Goal: Task Accomplishment & Management: Complete application form

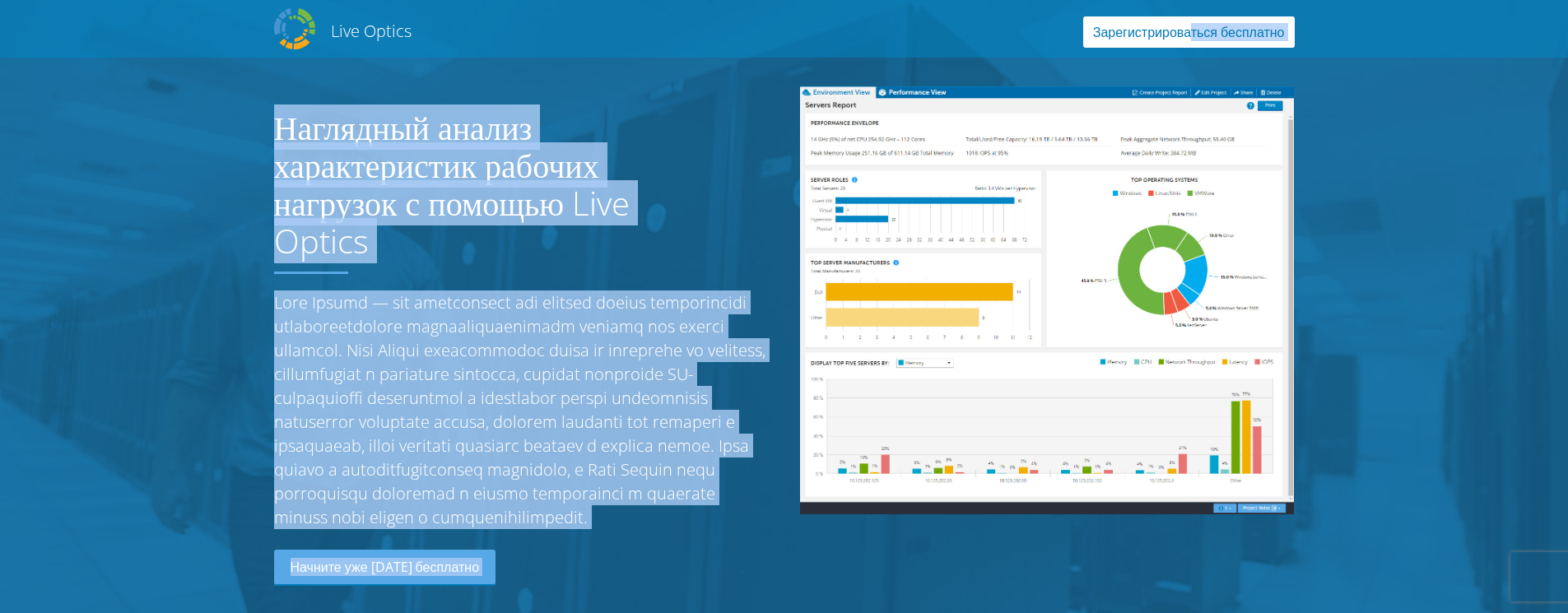
click at [1147, 29] on link "Зарегистрироваться бесплатно" at bounding box center [1189, 31] width 211 height 31
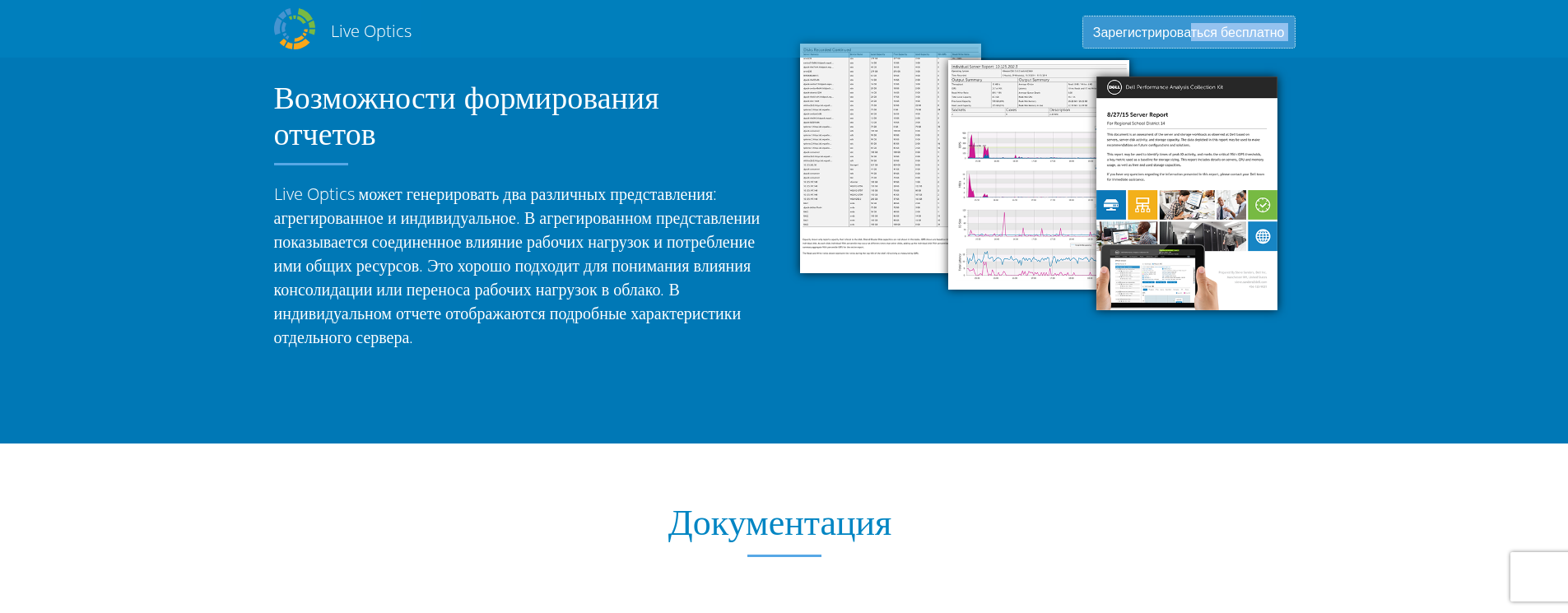
scroll to position [916, 0]
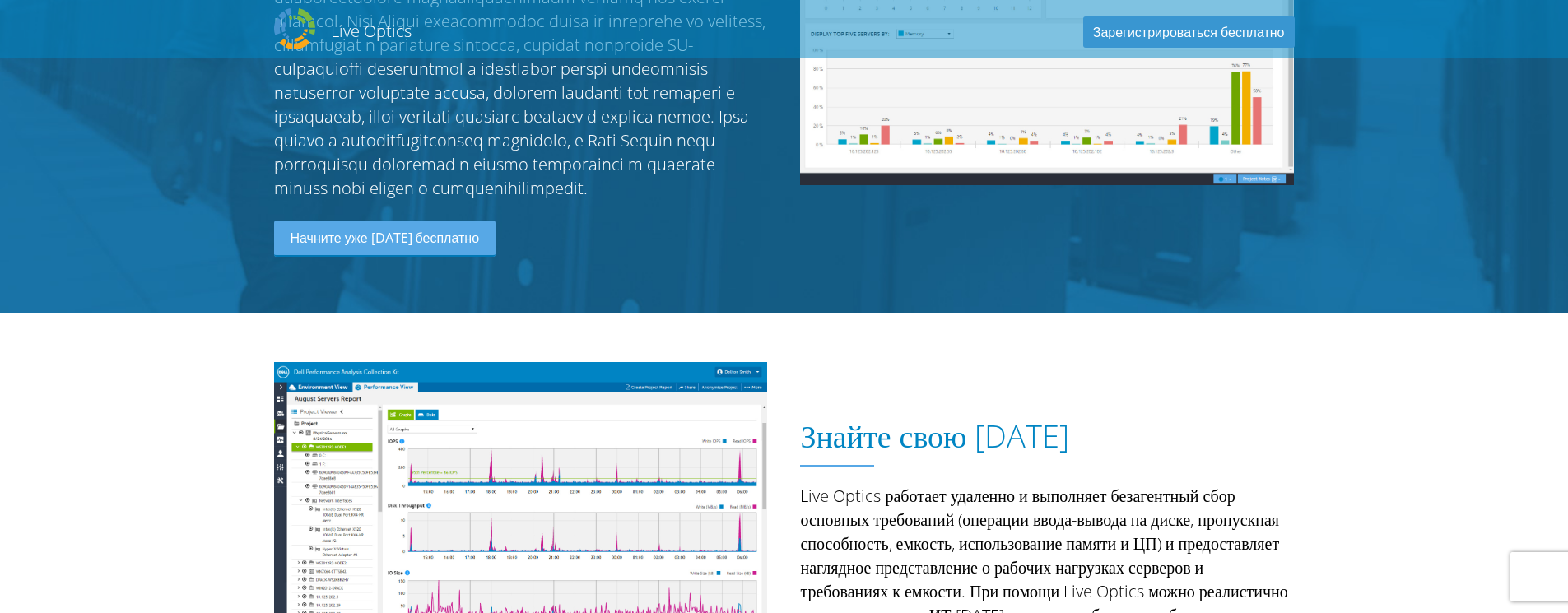
scroll to position [411, 0]
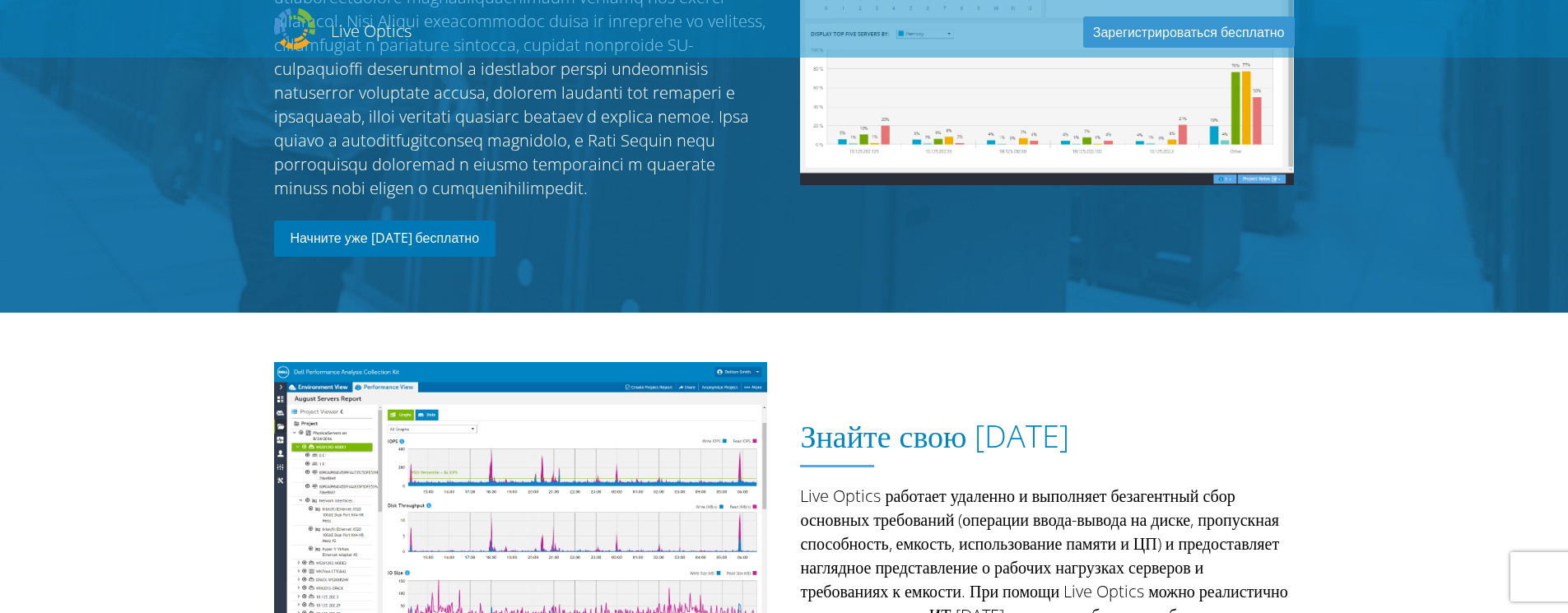
click at [398, 257] on link "Начните уже [DATE] бесплатно" at bounding box center [385, 238] width 222 height 36
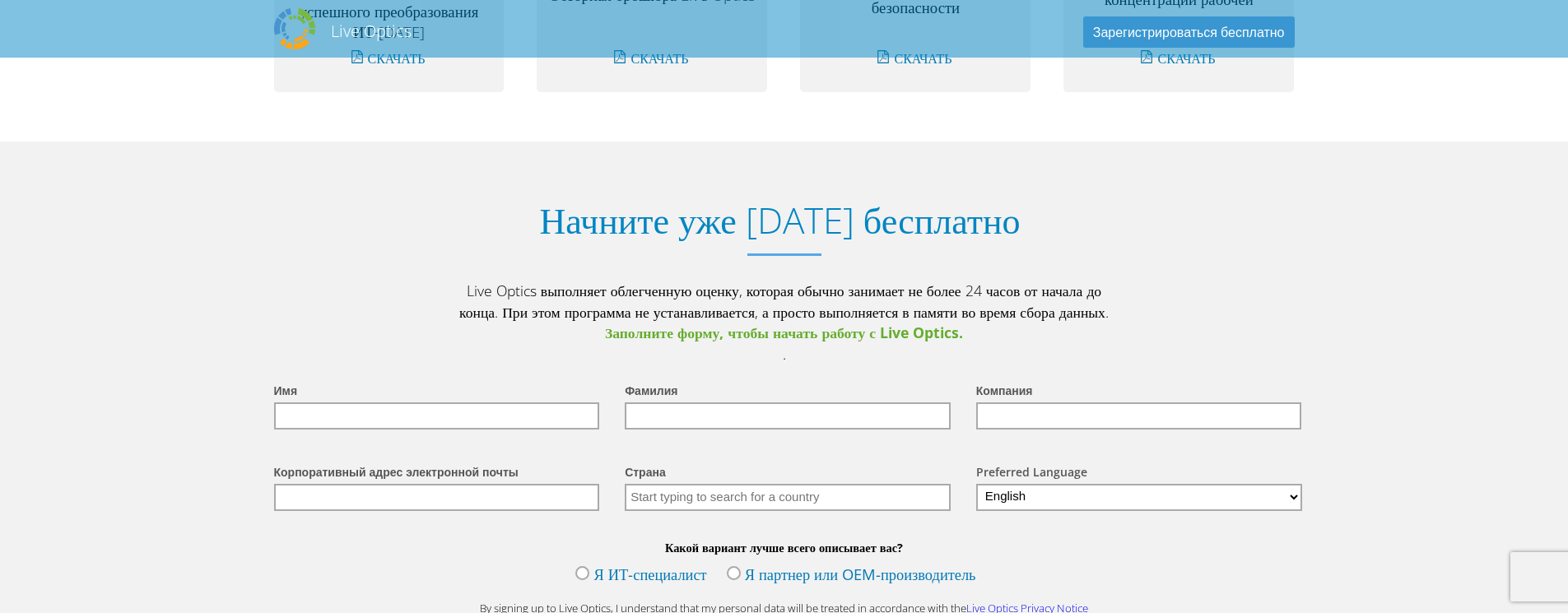
scroll to position [1905, 0]
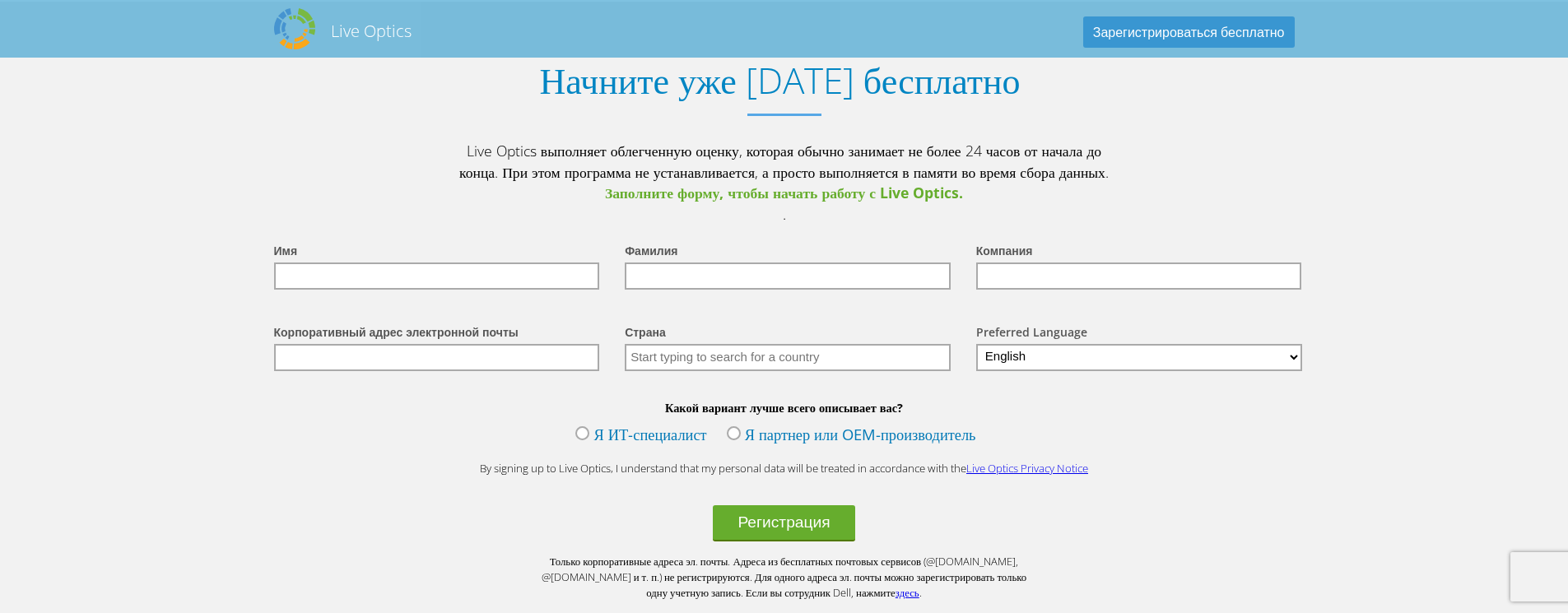
click at [521, 289] on input "text" at bounding box center [437, 276] width 326 height 27
type input "serg"
click at [689, 289] on input "text" at bounding box center [788, 276] width 326 height 27
type input "voroncov"
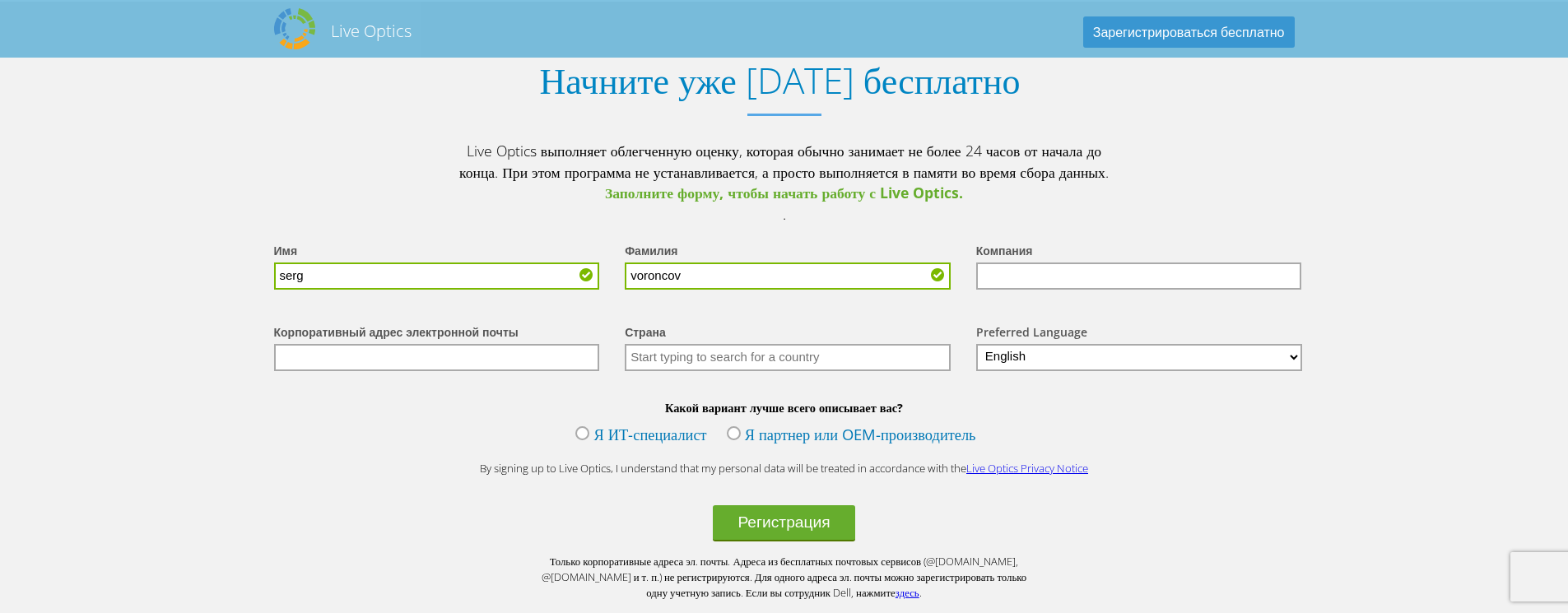
click at [1004, 289] on input "text" at bounding box center [1139, 276] width 326 height 27
type input "ITR"
click at [349, 371] on input "text" at bounding box center [437, 358] width 326 height 27
type input "it@mresc.pro"
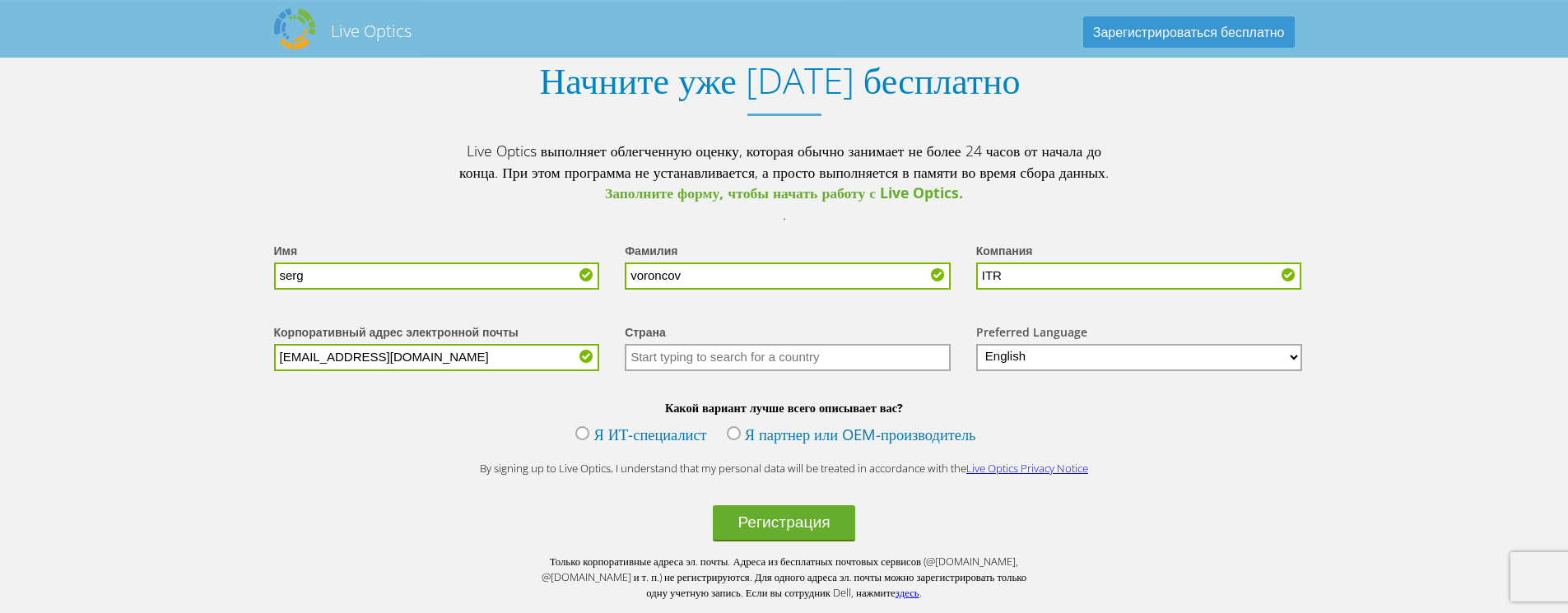
click at [719, 371] on input "text" at bounding box center [788, 358] width 326 height 27
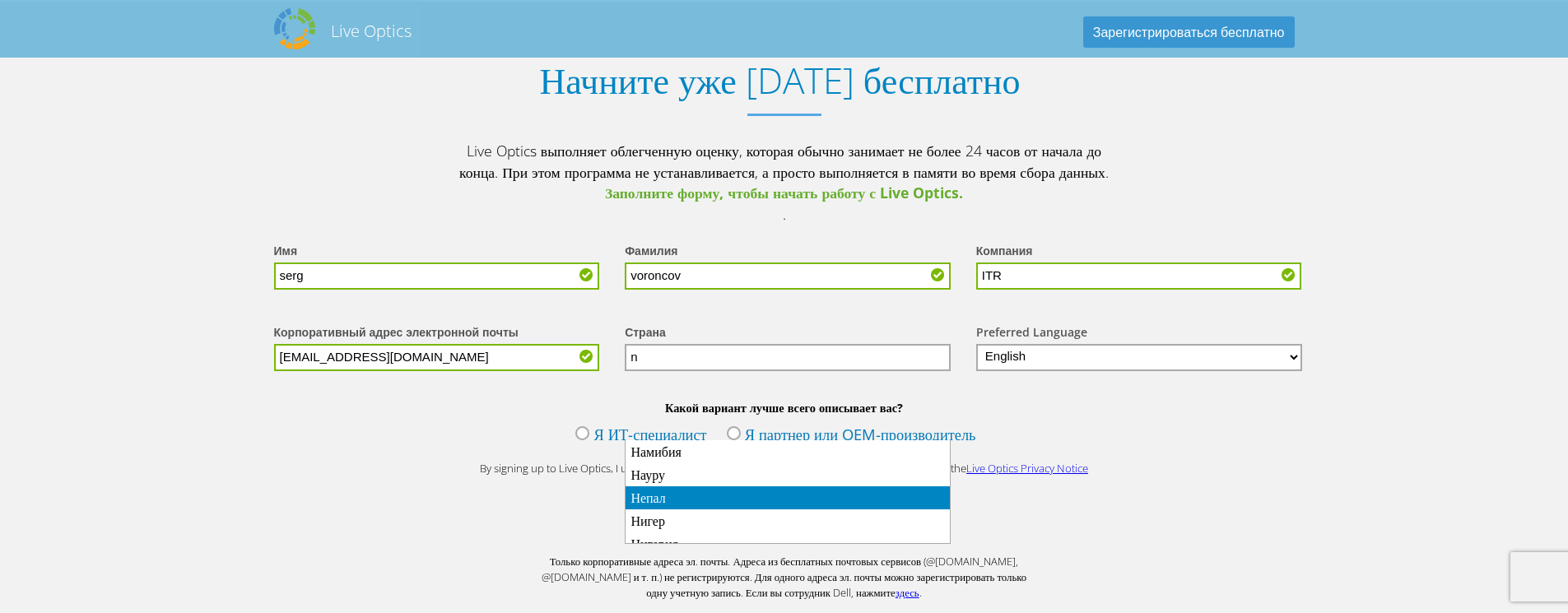
click at [668, 498] on li "Непал" at bounding box center [788, 498] width 324 height 23
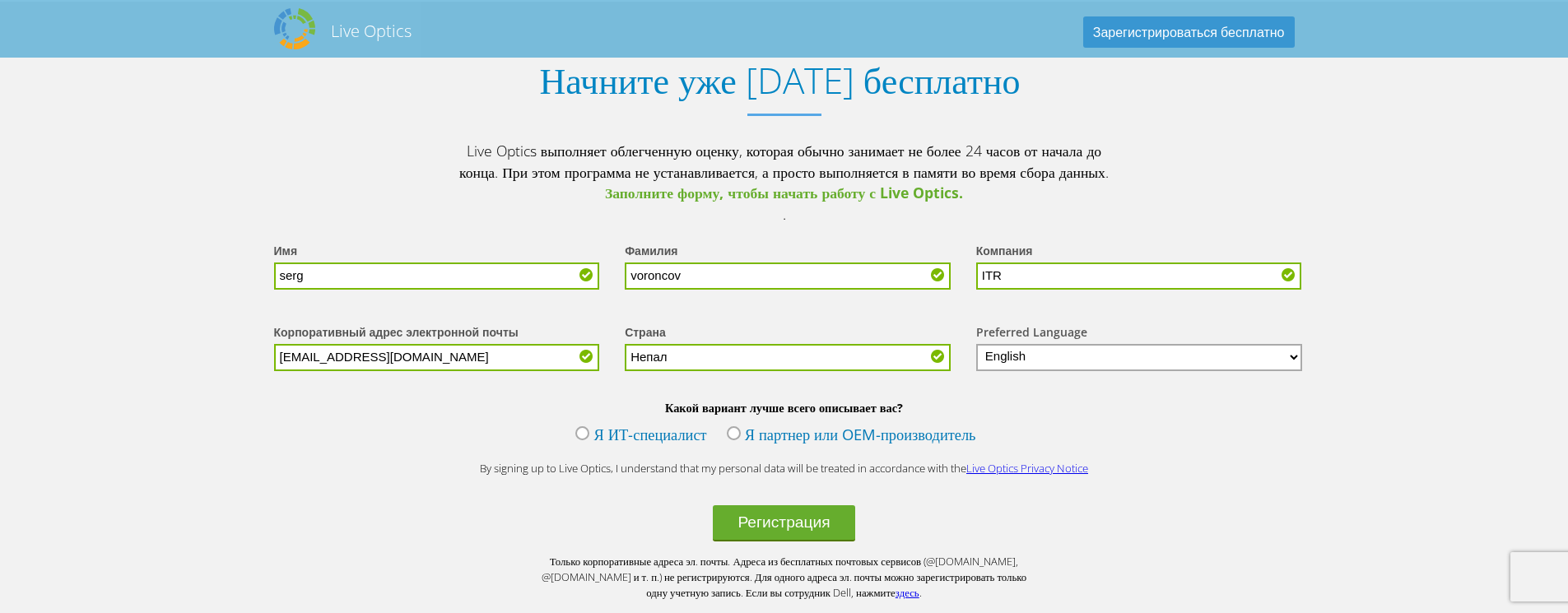
type input "Непал"
click at [575, 449] on label "Я ИТ-специалист" at bounding box center [641, 436] width 131 height 25
click at [0, 0] on input "Я ИТ-специалист" at bounding box center [0, 0] width 0 height 0
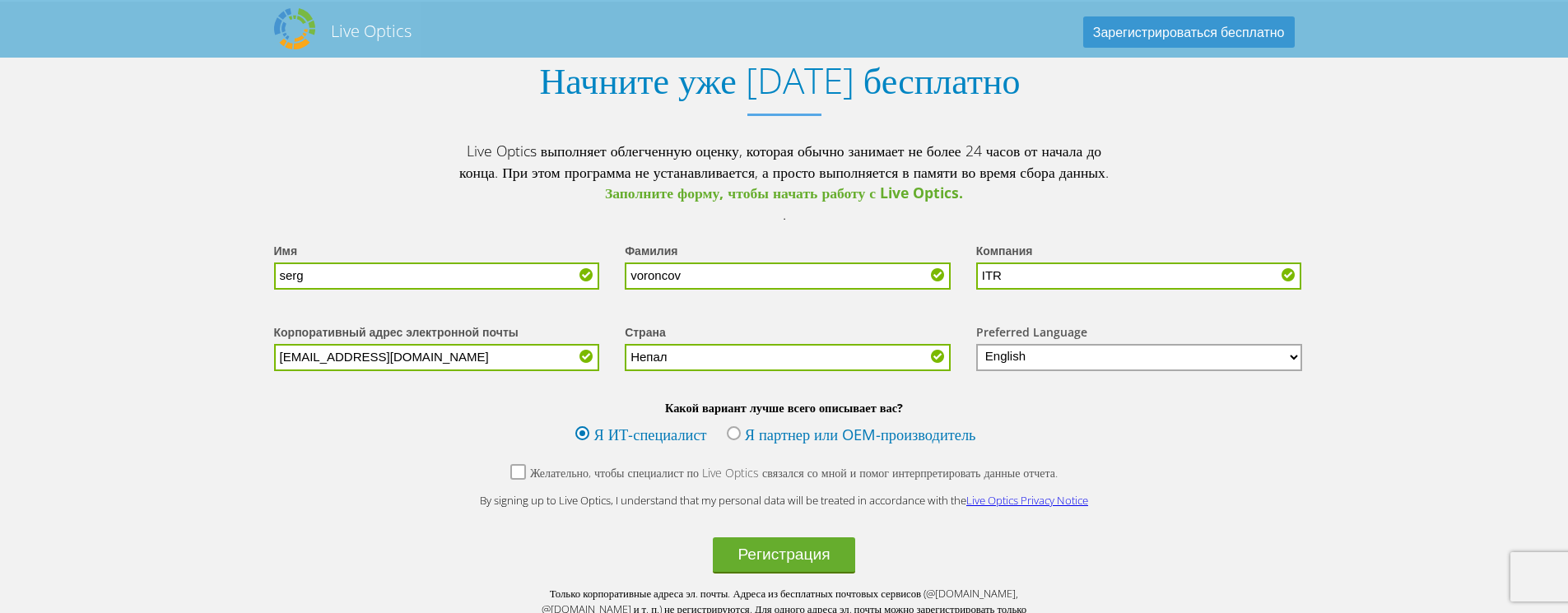
click at [1066, 371] on select "English Deutsch Español Français Italiano Polski Português Русский 한국어 中文 日本語" at bounding box center [1139, 358] width 327 height 27
select select "ru-RU"
click at [976, 371] on select "English Deutsch Español Français Italiano Polski Português Русский 한국어 中文 日本語" at bounding box center [1139, 358] width 327 height 27
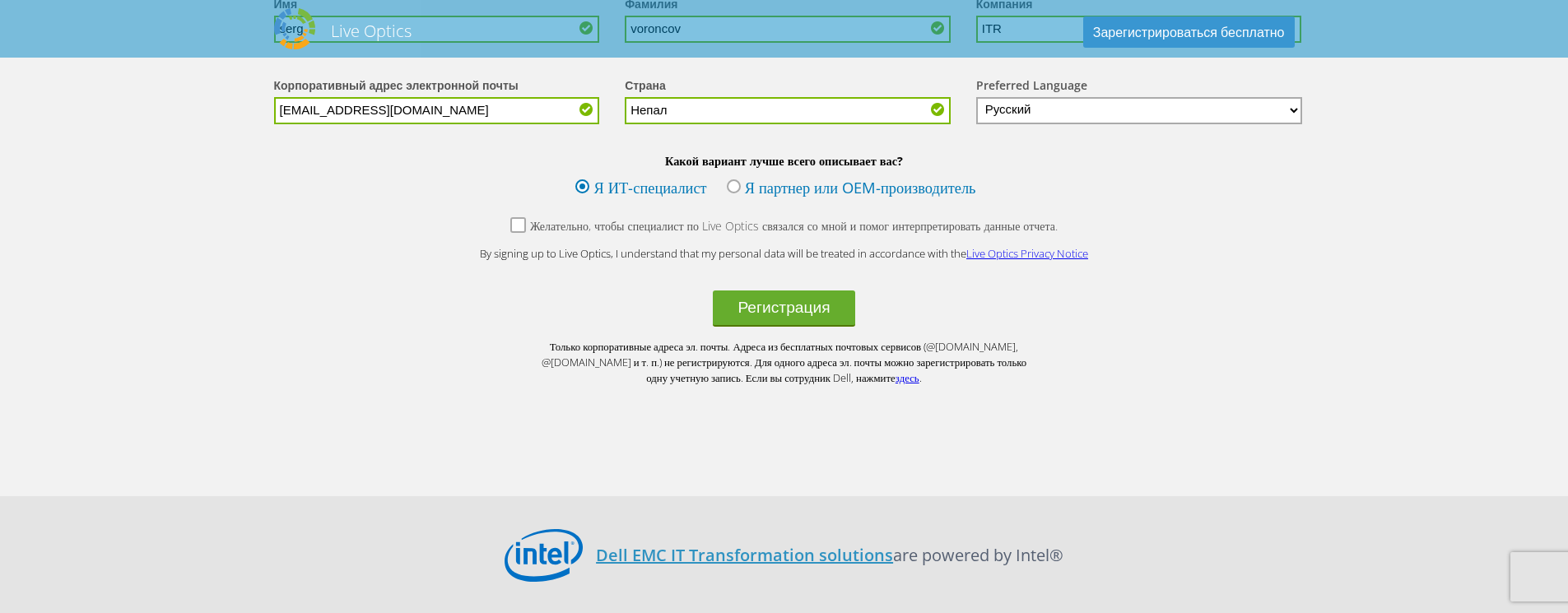
scroll to position [2348, 0]
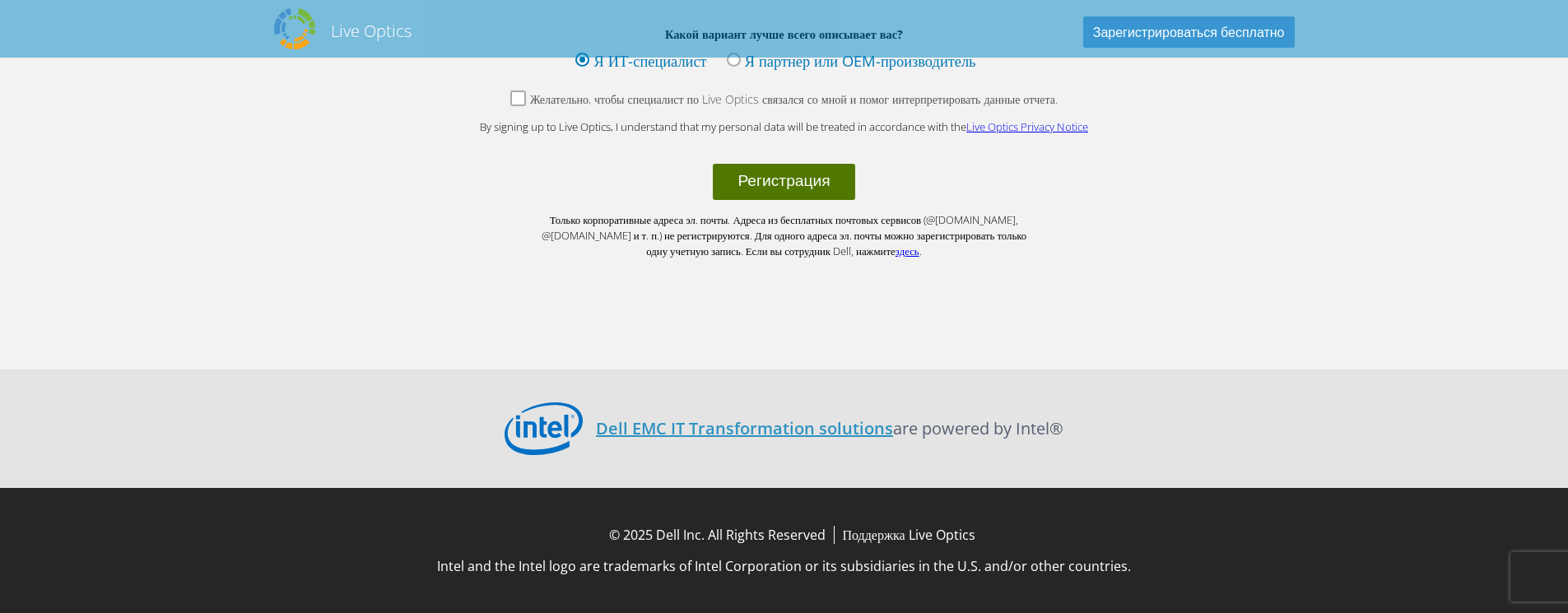
click at [799, 190] on button "Регистрация" at bounding box center [783, 182] width 142 height 36
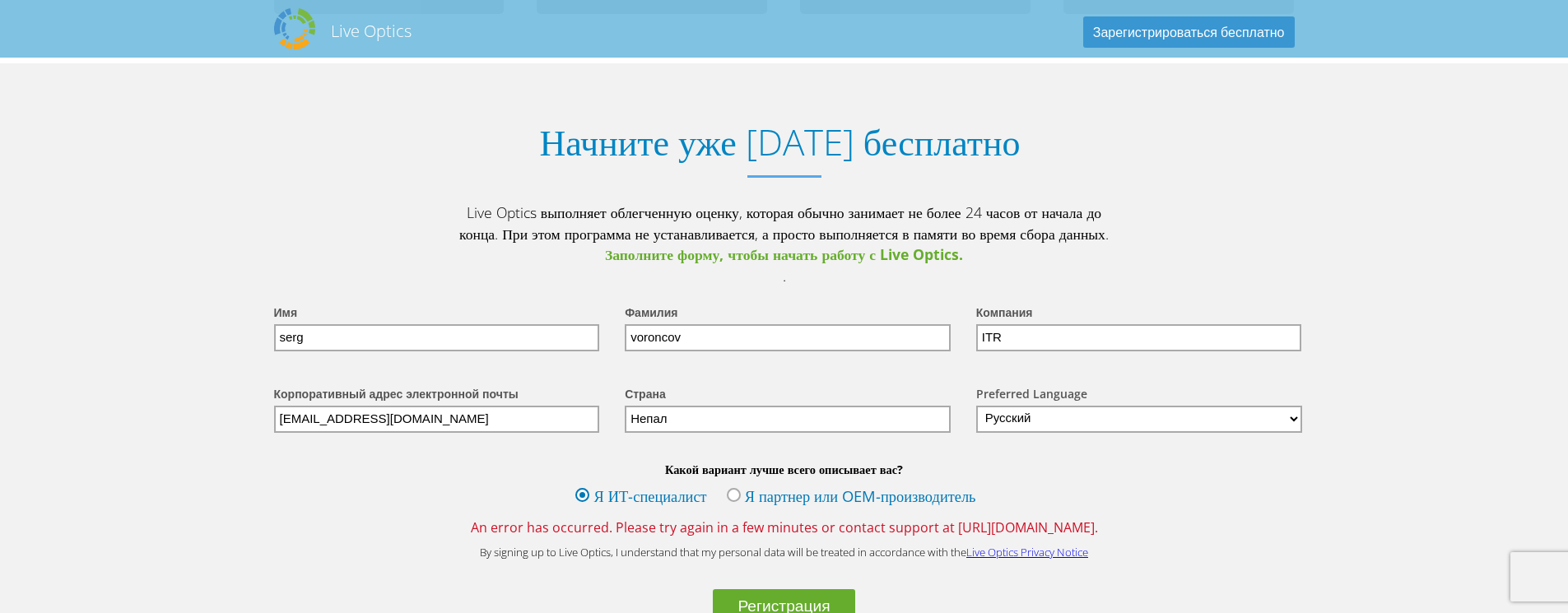
scroll to position [2008, 0]
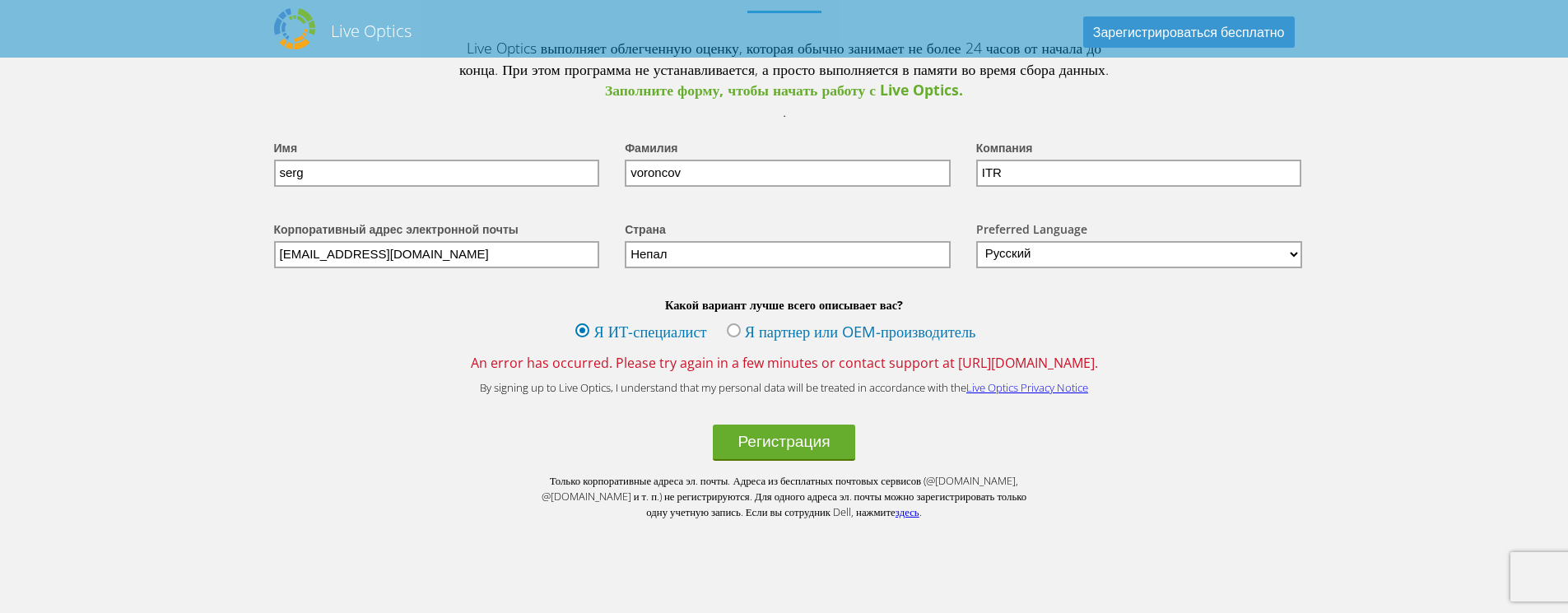
click at [758, 268] on input "Непал" at bounding box center [788, 255] width 326 height 27
click at [1055, 268] on select "English Deutsch Español Français Italiano Polski Português Русский 한국어 中文 日本語" at bounding box center [1139, 255] width 327 height 27
select select "en-US"
click at [976, 268] on select "English Deutsch Español Français Italiano Polski Português Русский 한국어 中文 日本語" at bounding box center [1139, 255] width 327 height 27
click at [844, 268] on input "Непал" at bounding box center [788, 255] width 326 height 27
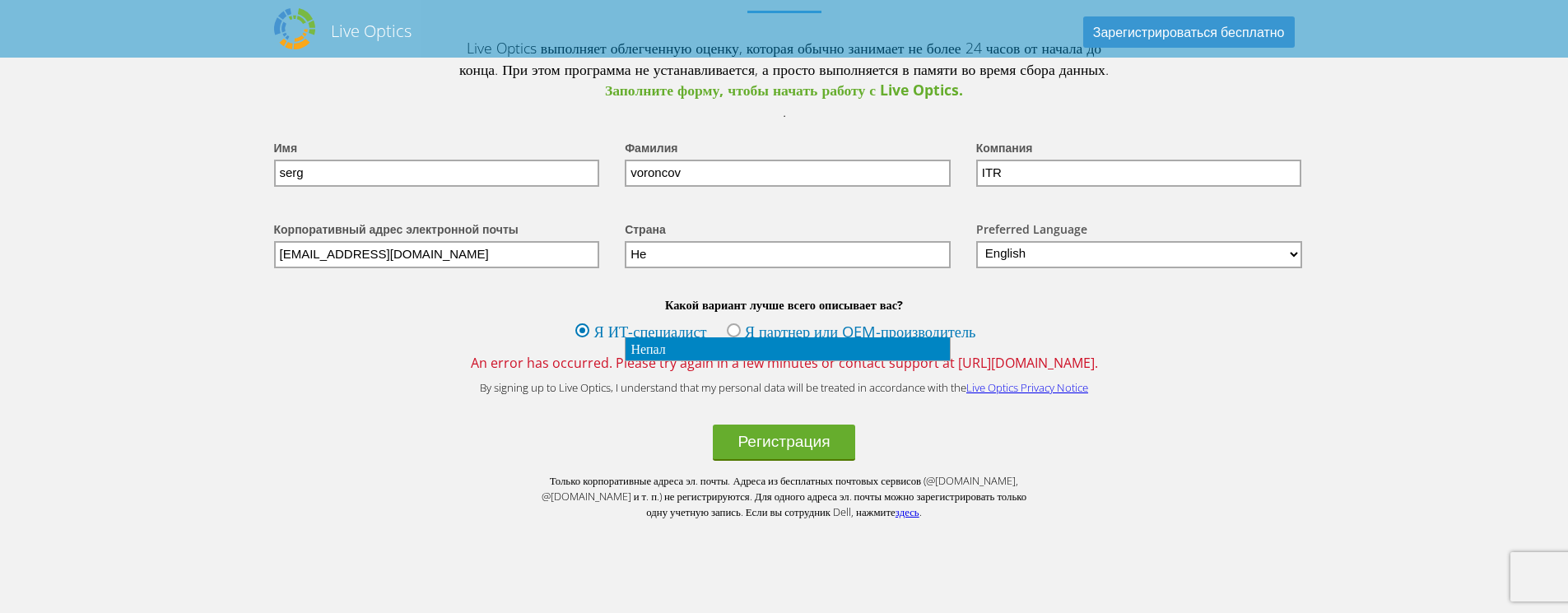
type input "Н"
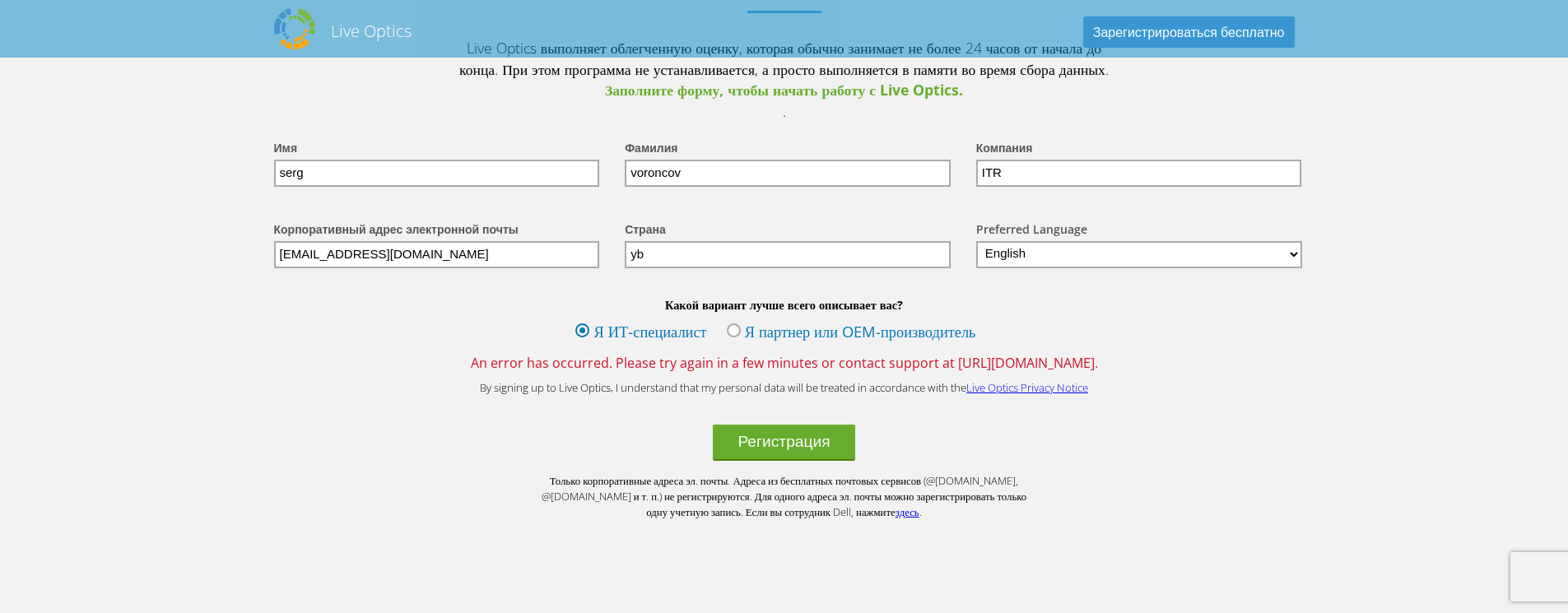
drag, startPoint x: 743, startPoint y: 323, endPoint x: 487, endPoint y: 312, distance: 256.2
click at [487, 285] on div "Корпоративный адрес электронной почты it@mresc.pro Страна Выбрать Андорра Объед…" at bounding box center [785, 244] width 1054 height 82
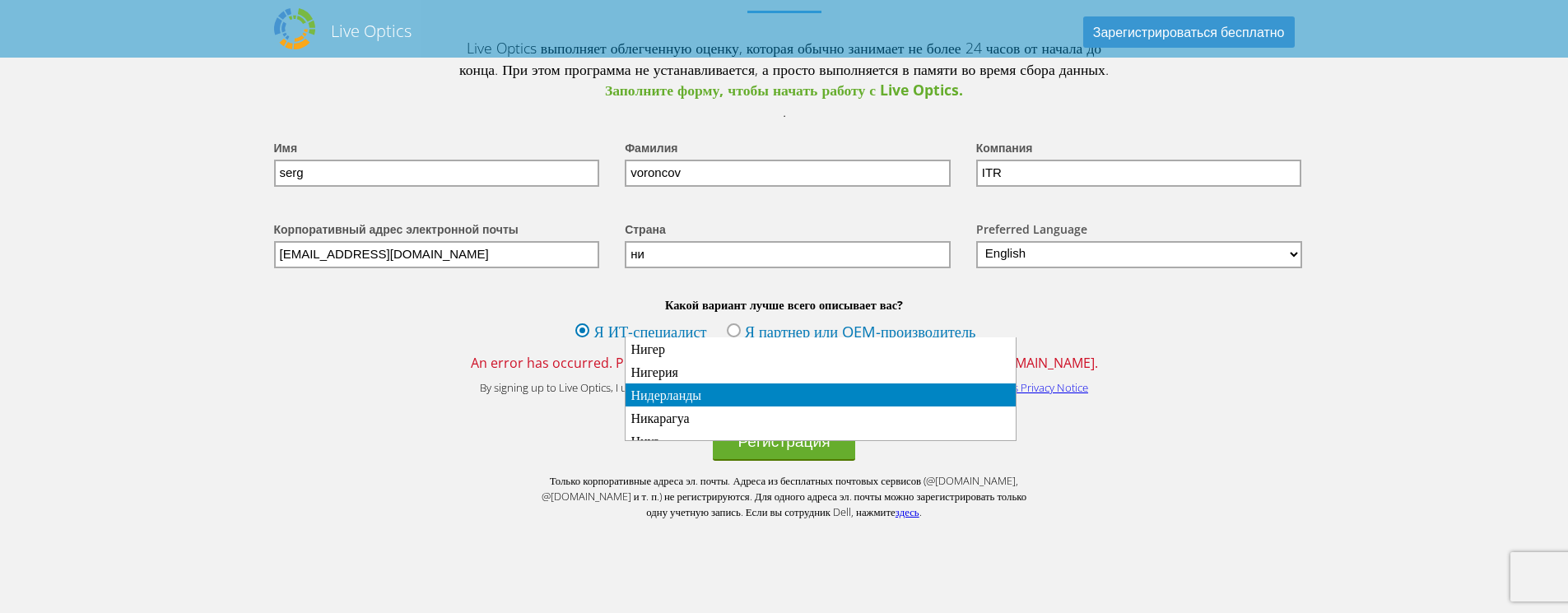
click at [693, 393] on li "Нидерланды" at bounding box center [820, 395] width 390 height 23
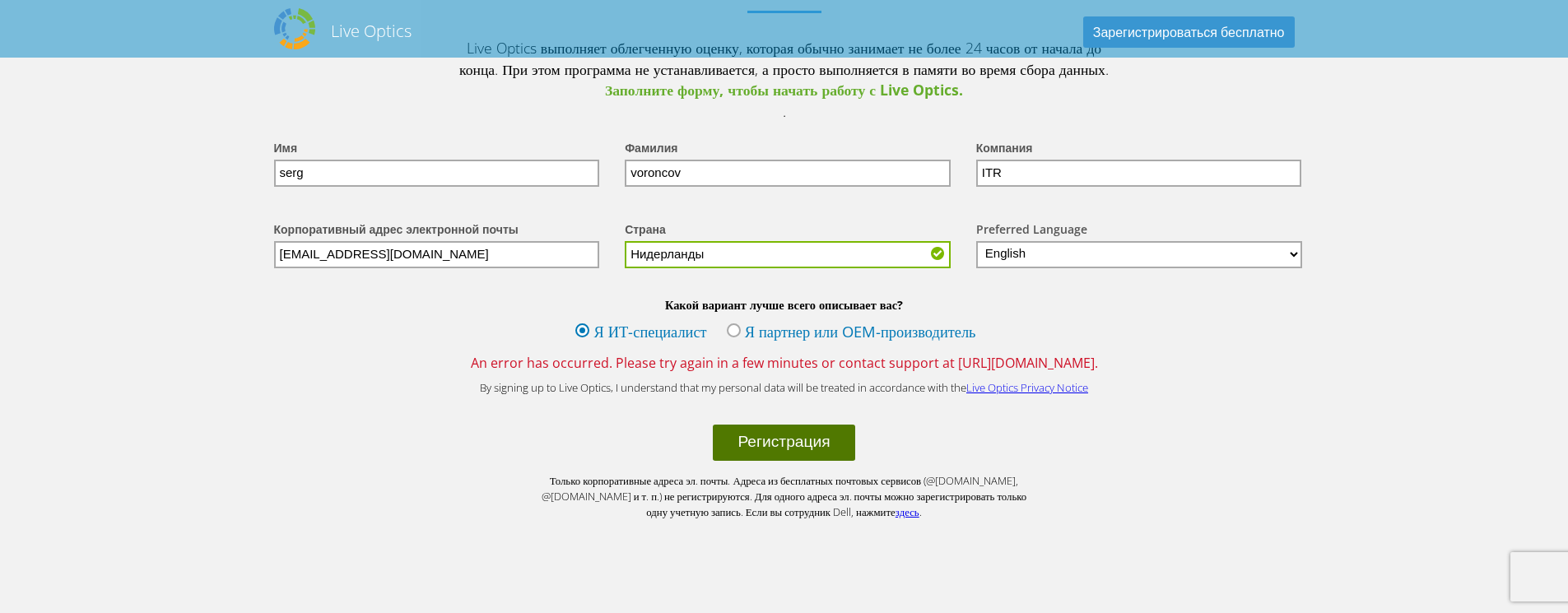
type input "Нидерланды"
click at [769, 461] on button "Регистрация" at bounding box center [783, 443] width 142 height 36
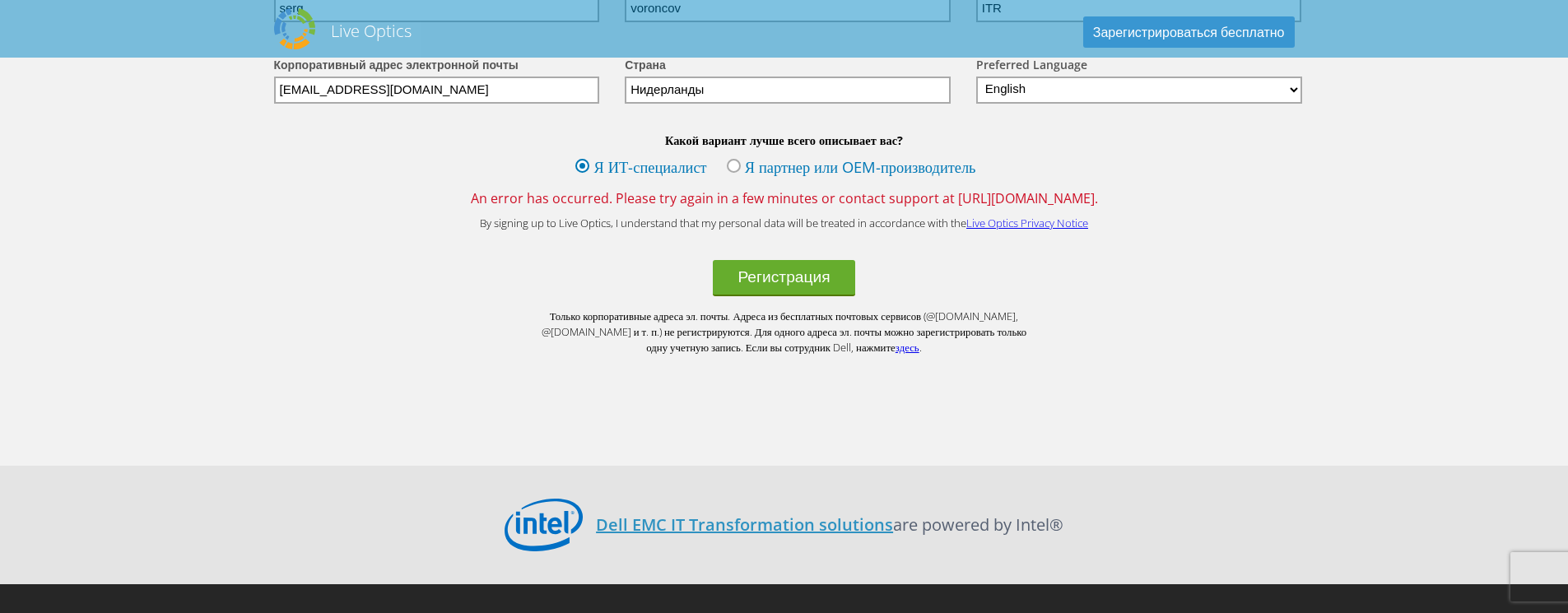
scroll to position [2338, 0]
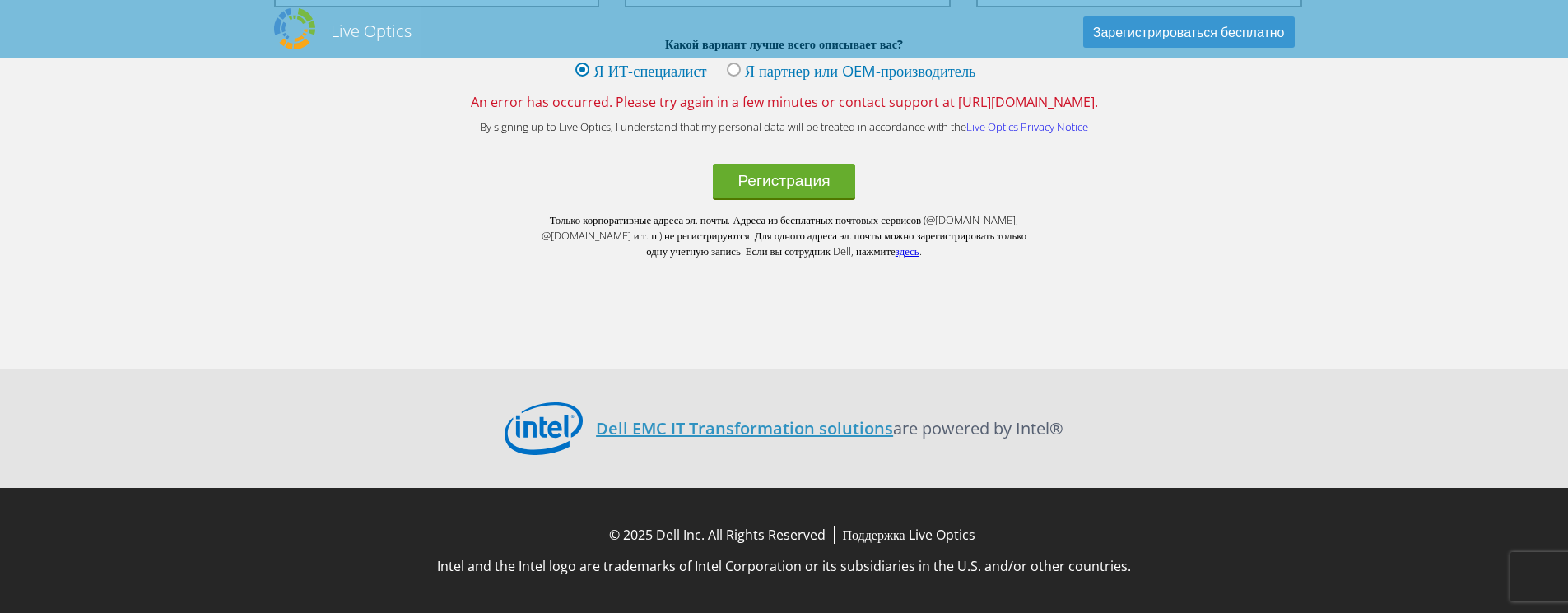
click at [607, 109] on span "An error has occurred. Please try again in a few minutes or contact support at …" at bounding box center [785, 102] width 1054 height 18
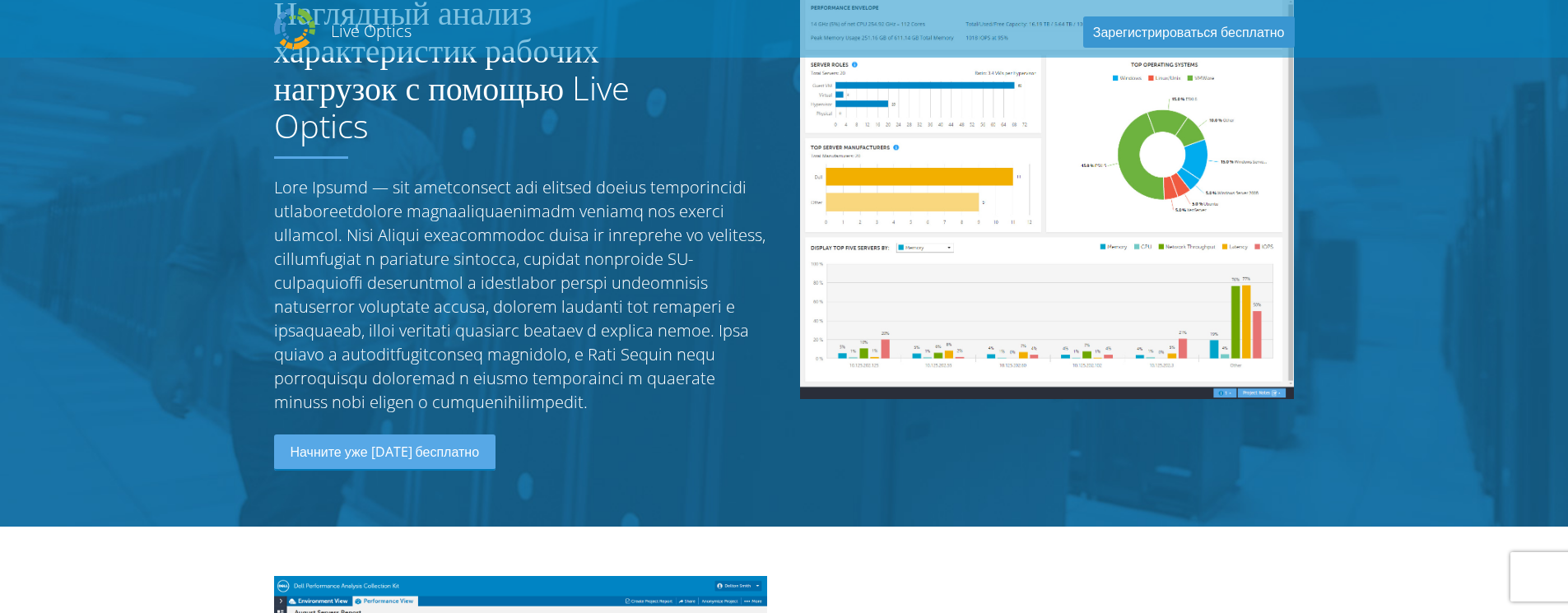
scroll to position [0, 0]
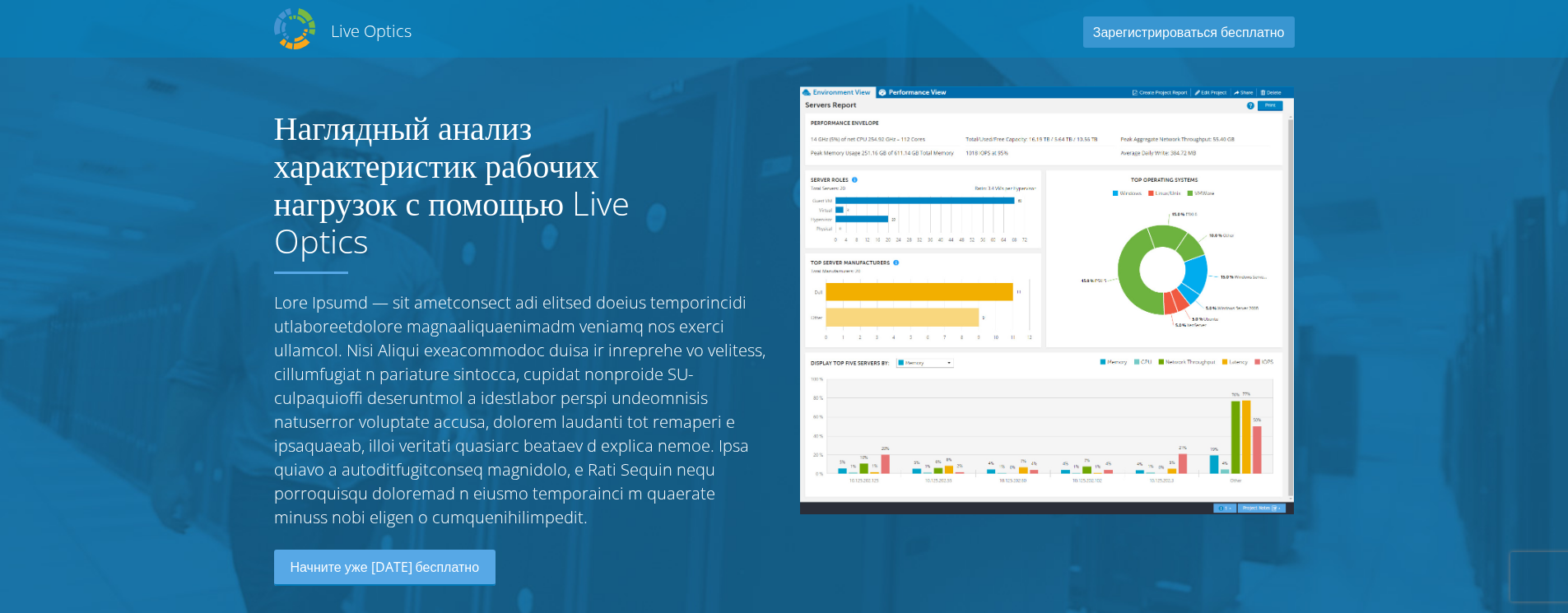
click at [308, 27] on div "Live Optics Live Optics Зарегистрироваться бесплатно" at bounding box center [785, 29] width 1054 height 49
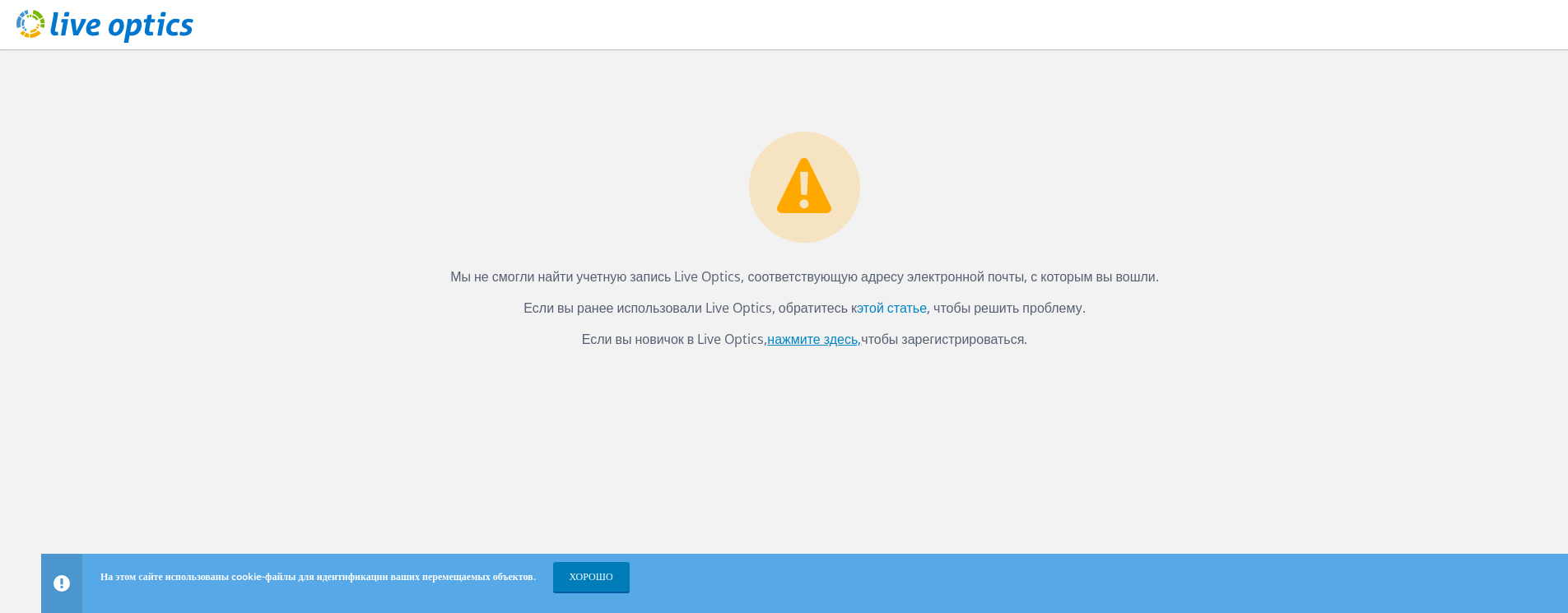
click at [800, 345] on font "нажмите здесь," at bounding box center [814, 339] width 94 height 18
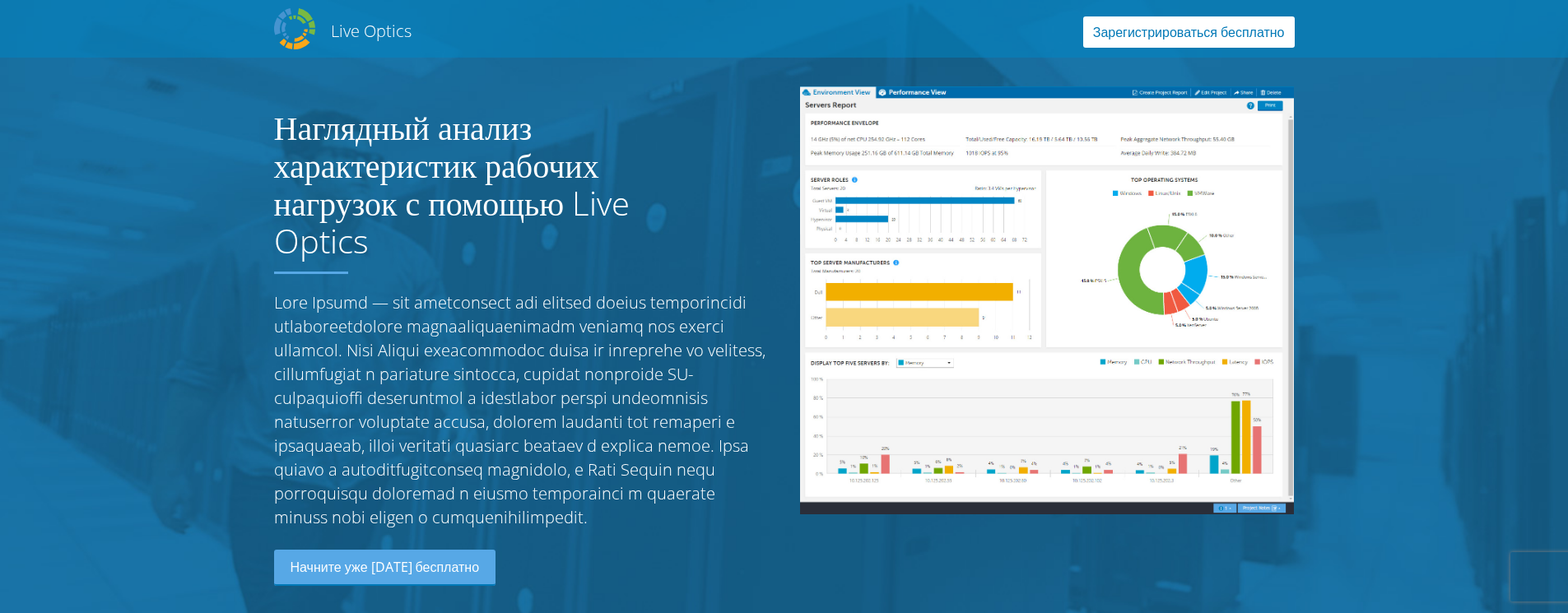
click at [1197, 27] on link "Зарегистрироваться бесплатно" at bounding box center [1189, 31] width 211 height 31
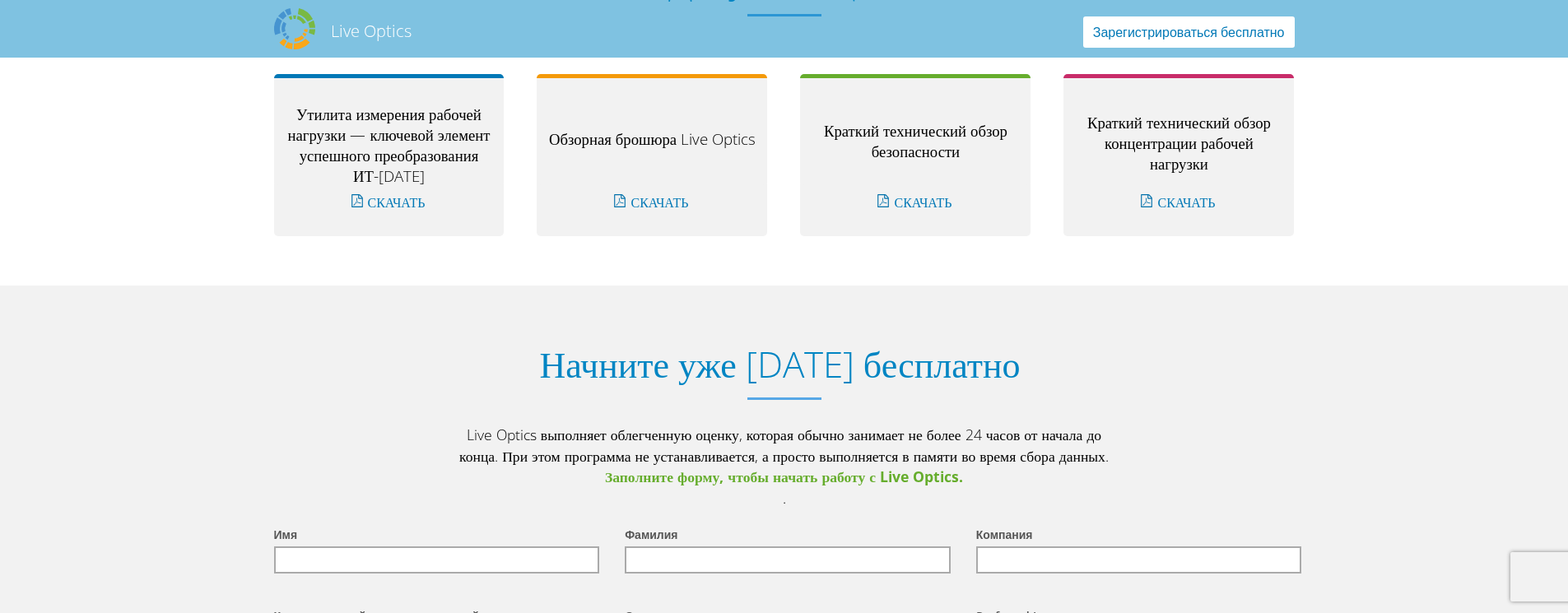
scroll to position [1905, 0]
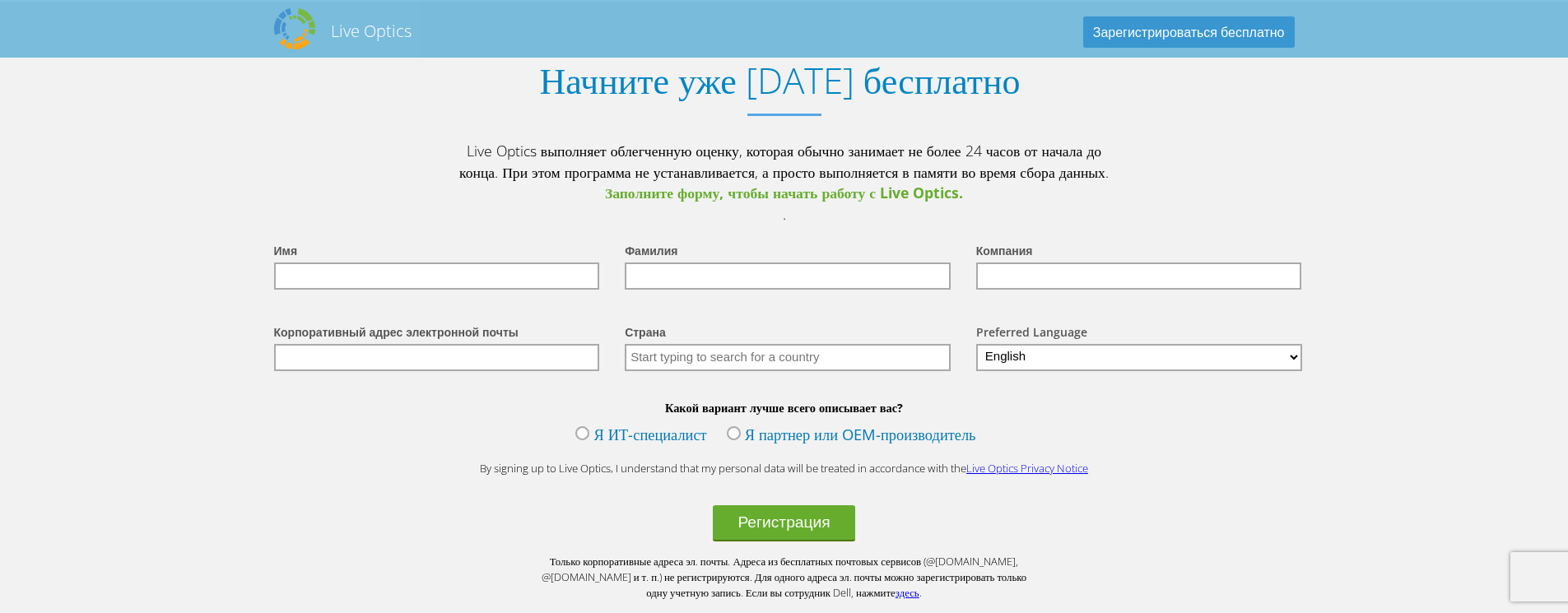
click at [450, 289] on input "text" at bounding box center [437, 276] width 326 height 27
type input "serg"
click at [728, 306] on div "Фамилия" at bounding box center [784, 265] width 351 height 82
click at [728, 289] on input "text" at bounding box center [788, 276] width 326 height 27
type input "voroncov"
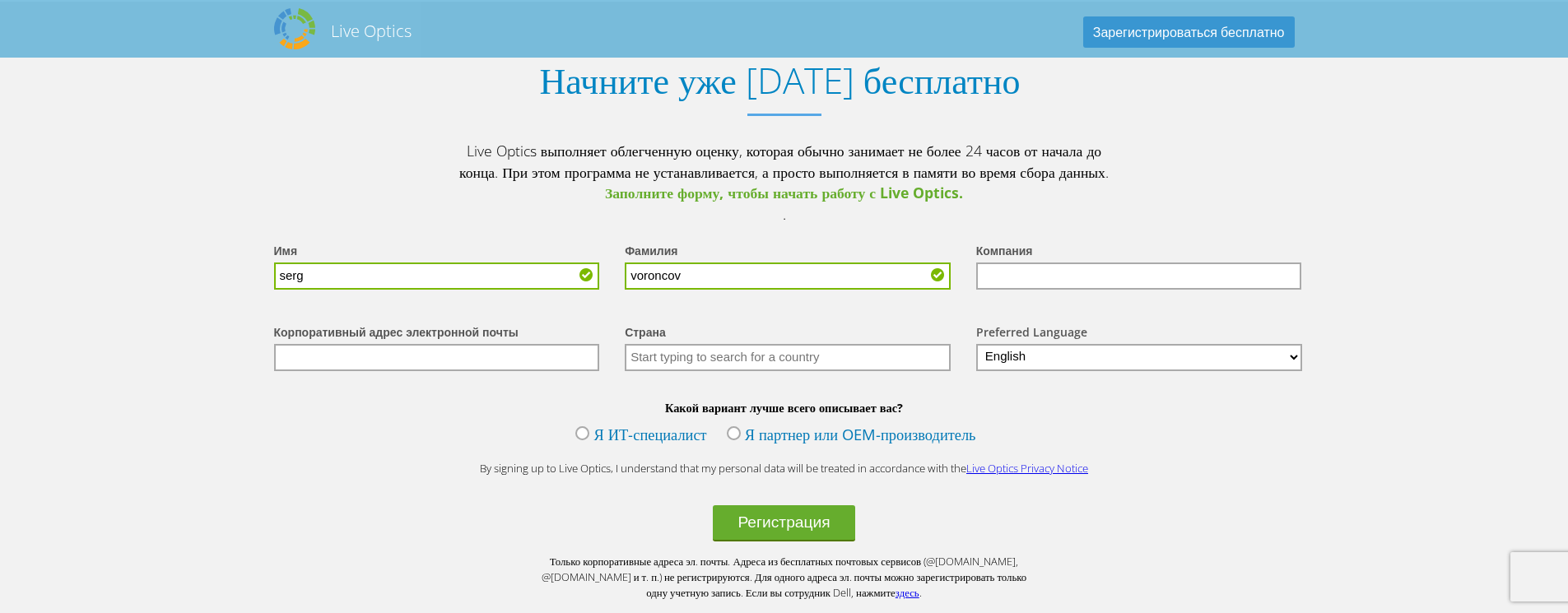
click at [1066, 289] on input "text" at bounding box center [1139, 276] width 326 height 27
type input "ITR"
click at [378, 371] on input "text" at bounding box center [437, 358] width 326 height 27
type input "[EMAIL_ADDRESS][DOMAIN_NAME]"
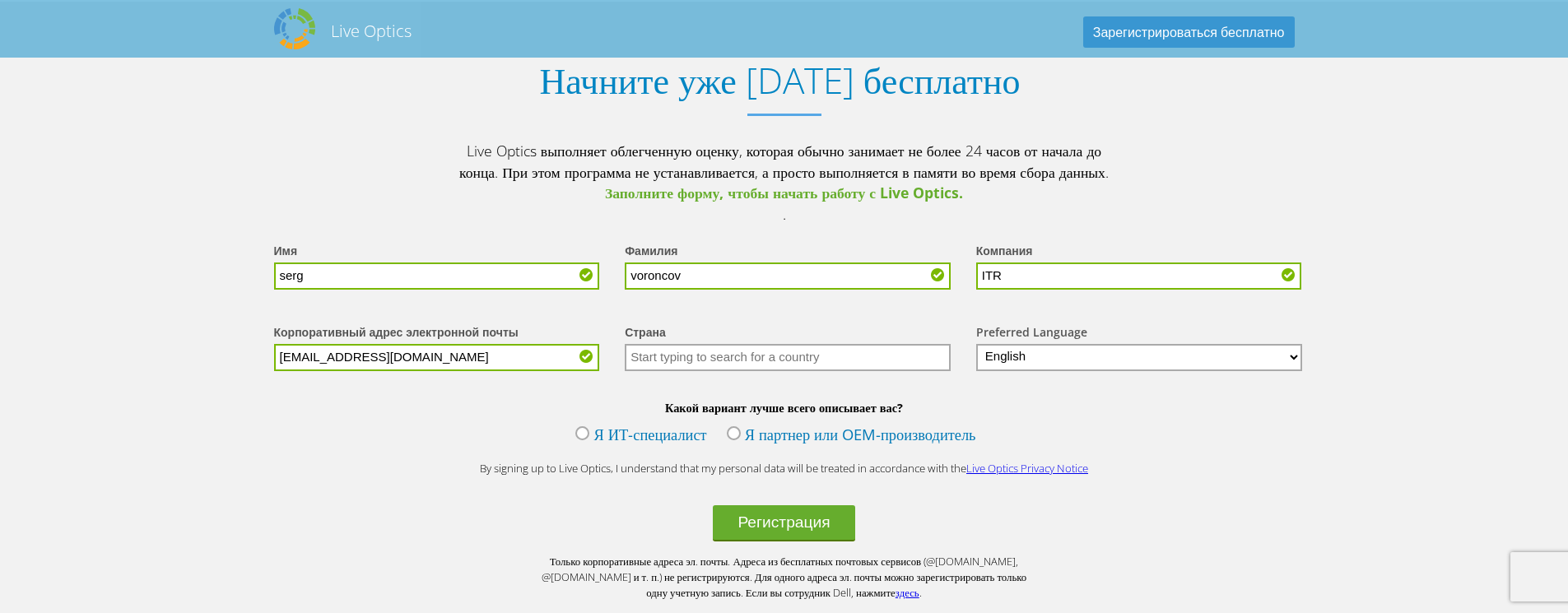
click at [754, 371] on input "text" at bounding box center [788, 358] width 326 height 27
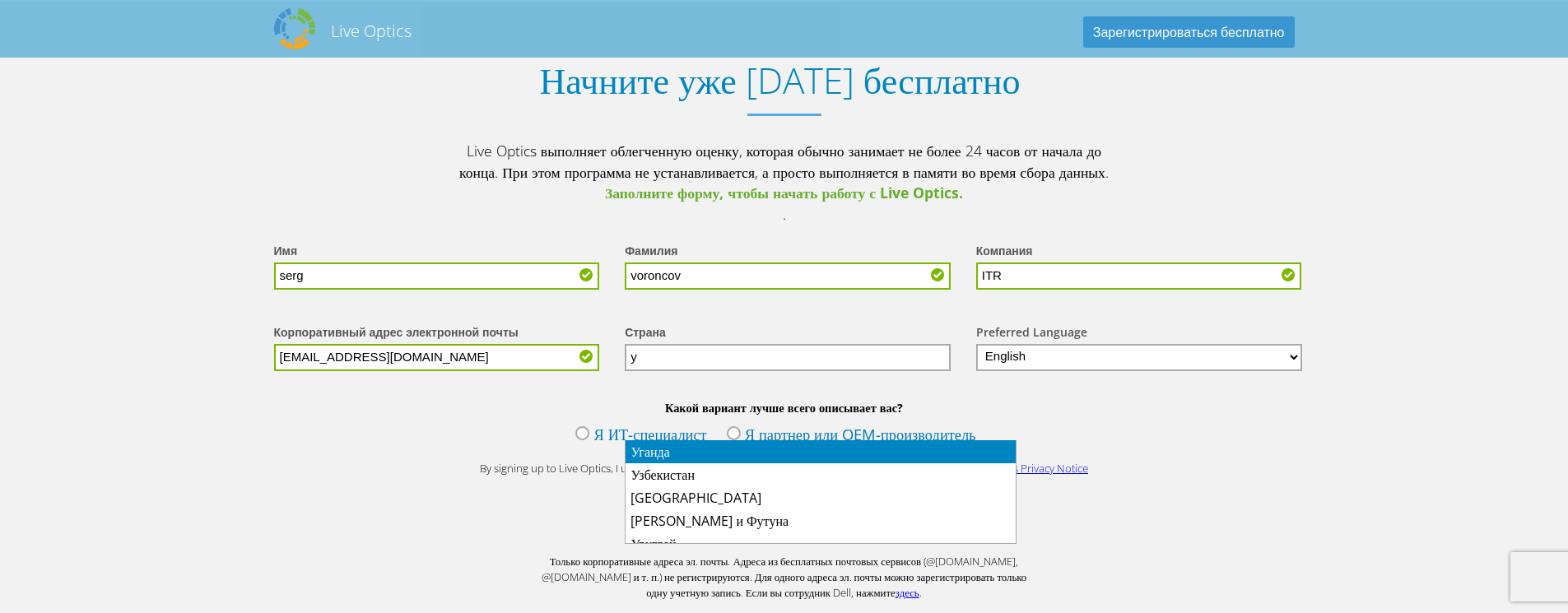
click at [700, 454] on li "Уганда" at bounding box center [820, 452] width 390 height 23
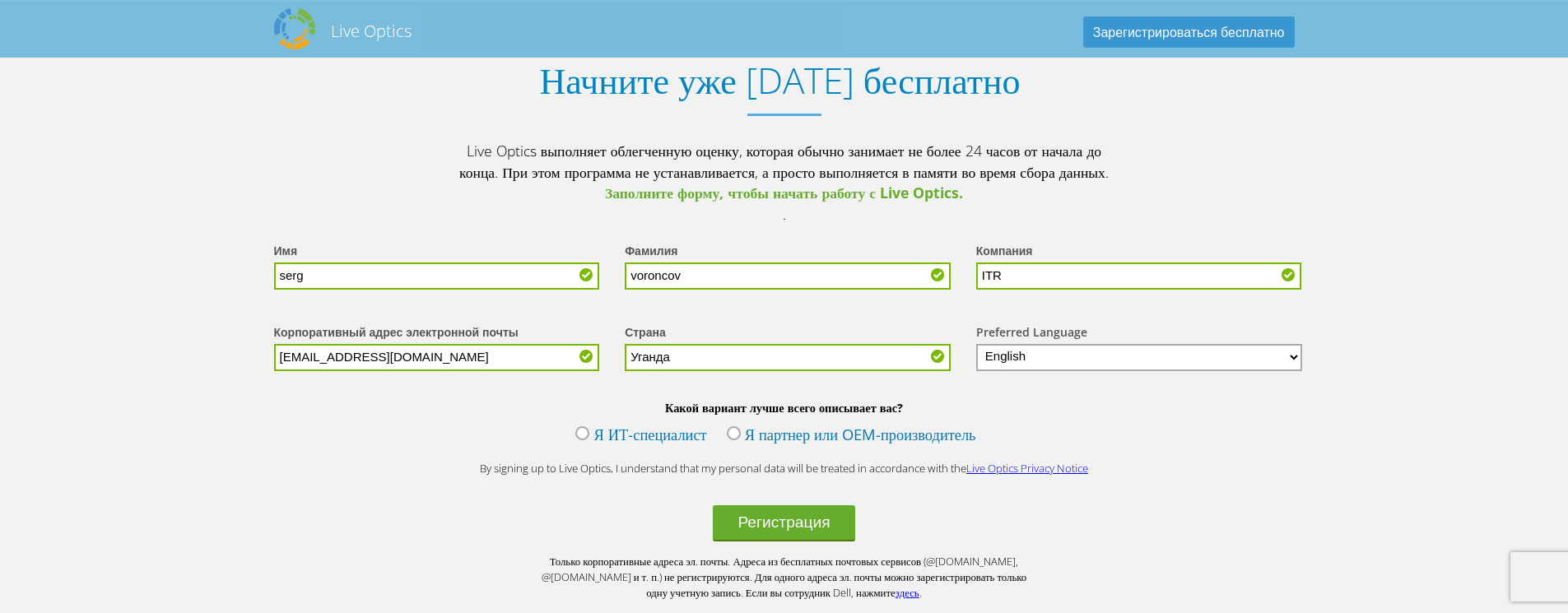
type input "Уганда"
click at [727, 449] on label "Я партнер или OEM-производитель" at bounding box center [851, 436] width 249 height 25
click at [0, 0] on input "Я партнер или OEM-производитель" at bounding box center [0, 0] width 0 height 0
click at [771, 541] on button "Регистрация" at bounding box center [783, 523] width 142 height 36
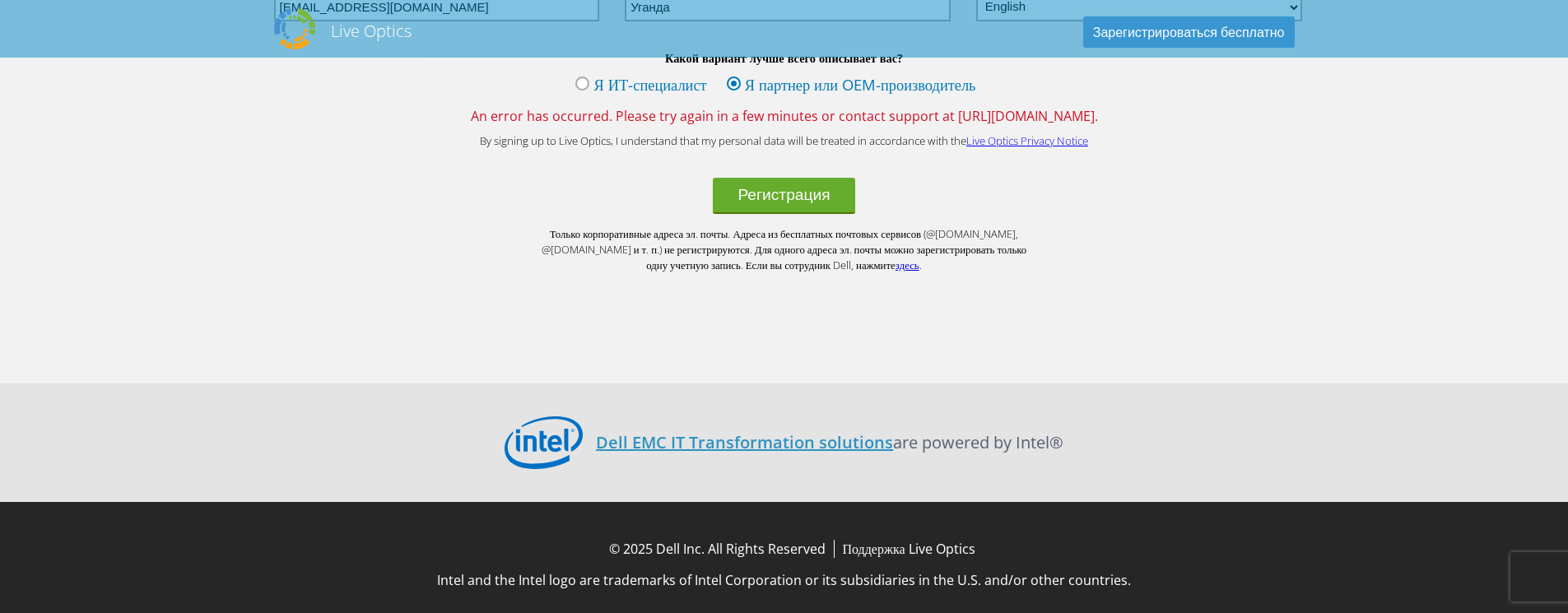
scroll to position [2338, 0]
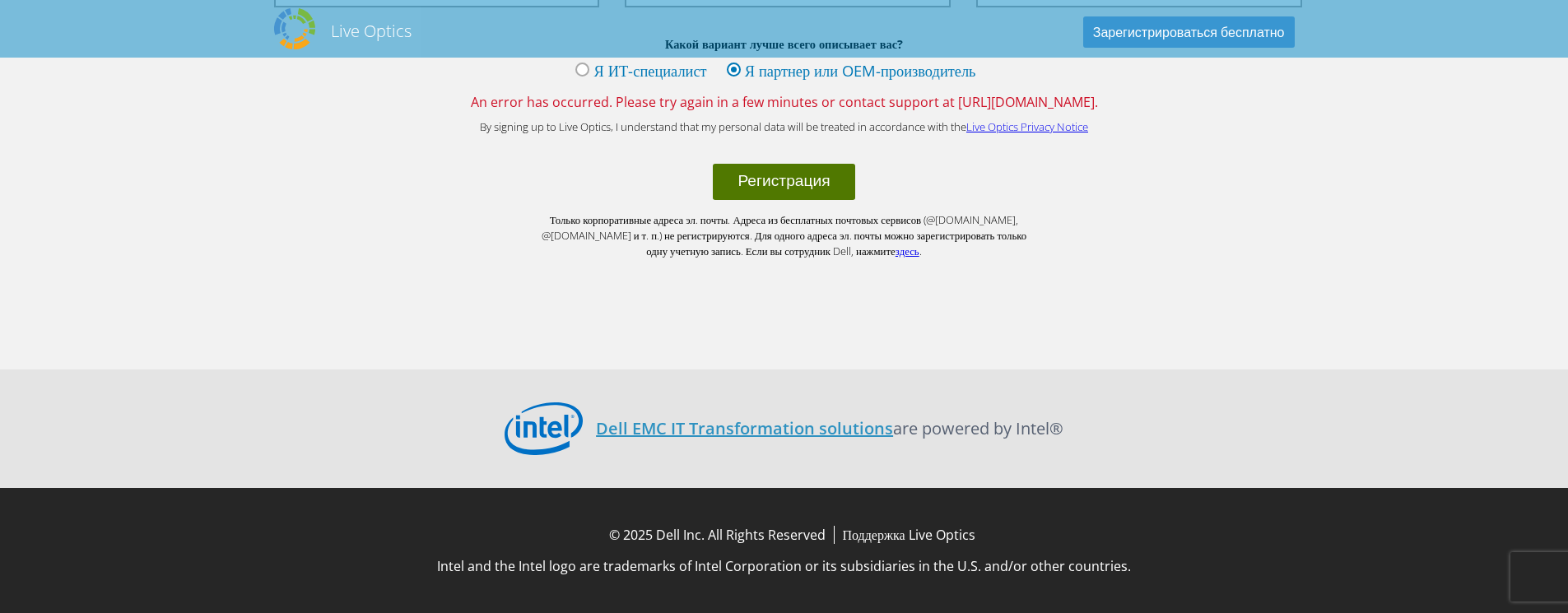
click at [775, 183] on button "Регистрация" at bounding box center [783, 182] width 142 height 36
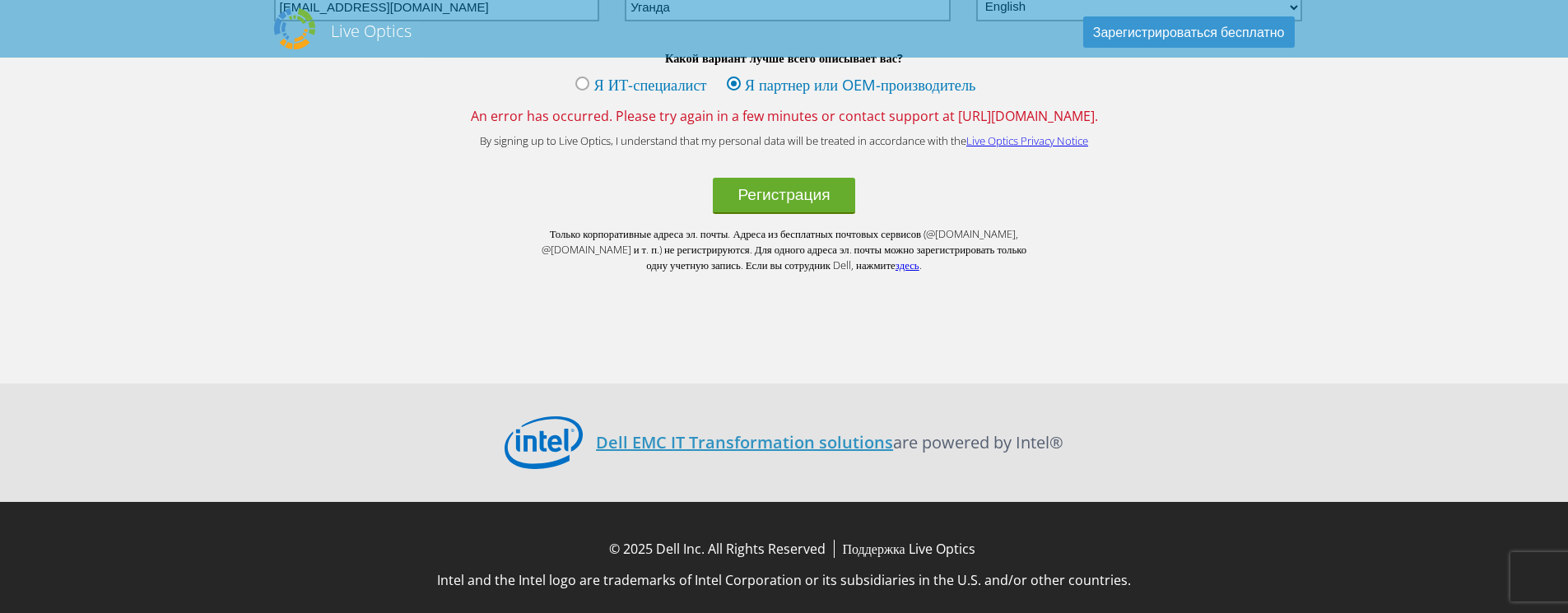
scroll to position [2338, 0]
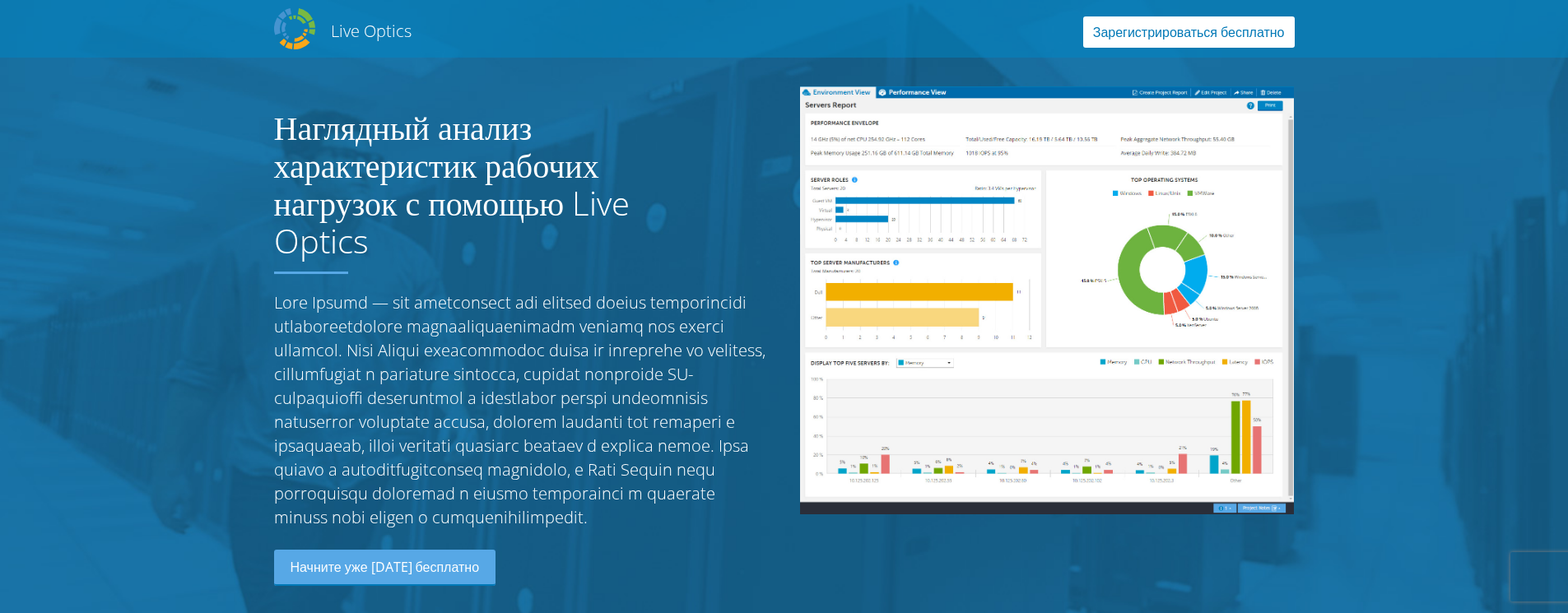
click at [1168, 35] on link "Зарегистрироваться бесплатно" at bounding box center [1189, 31] width 211 height 31
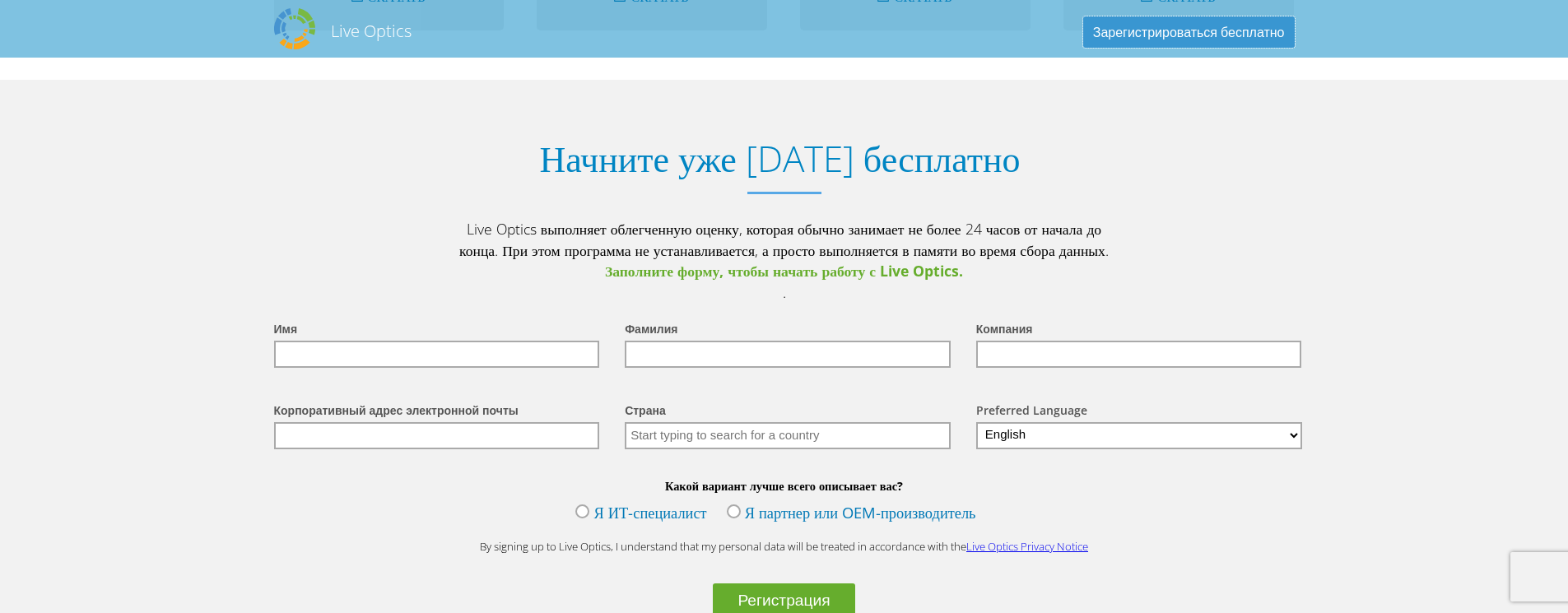
scroll to position [1905, 0]
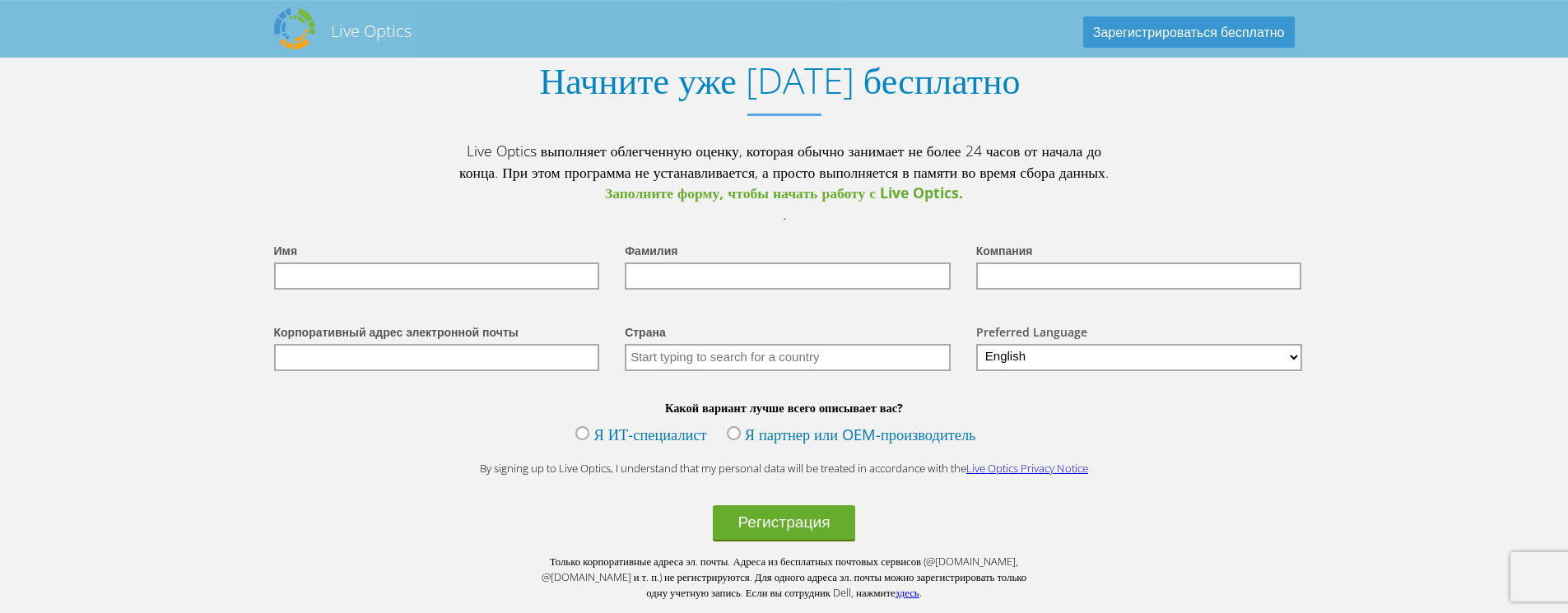
click at [411, 289] on input "text" at bounding box center [437, 276] width 326 height 27
type input "[PERSON_NAME]"
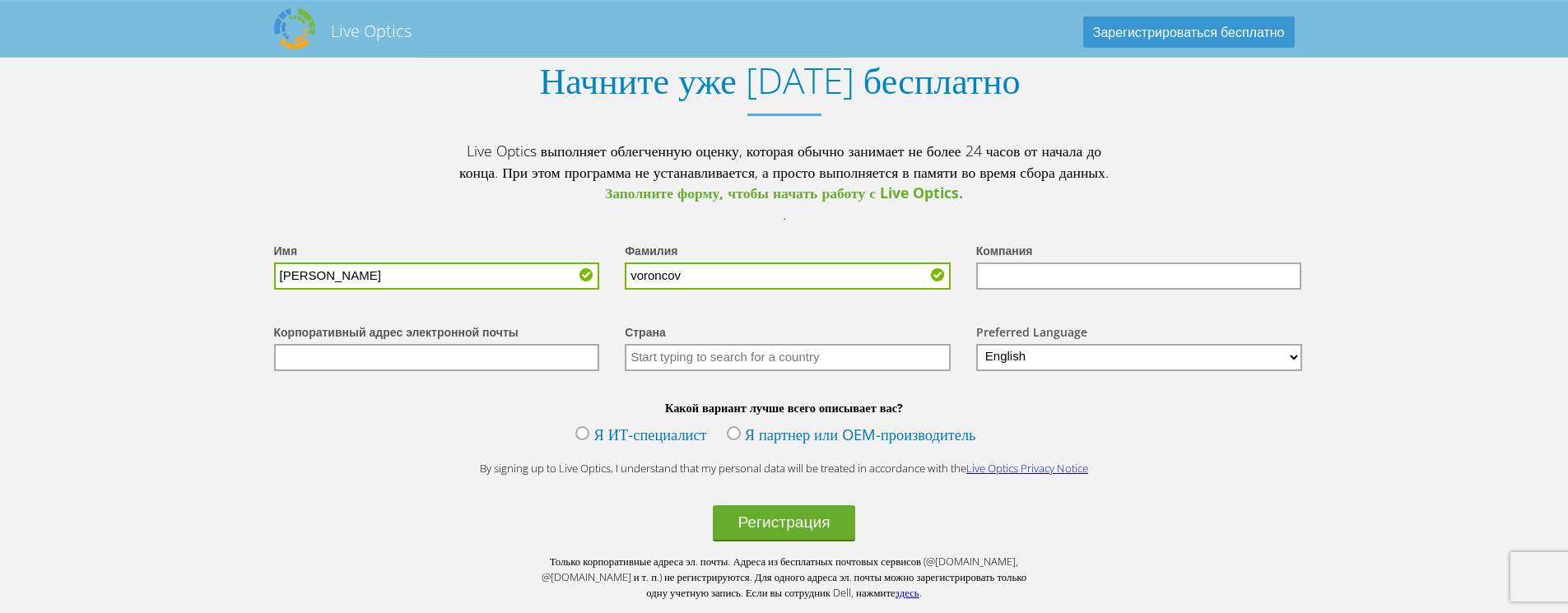
type input "voroncov"
type input "it relax"
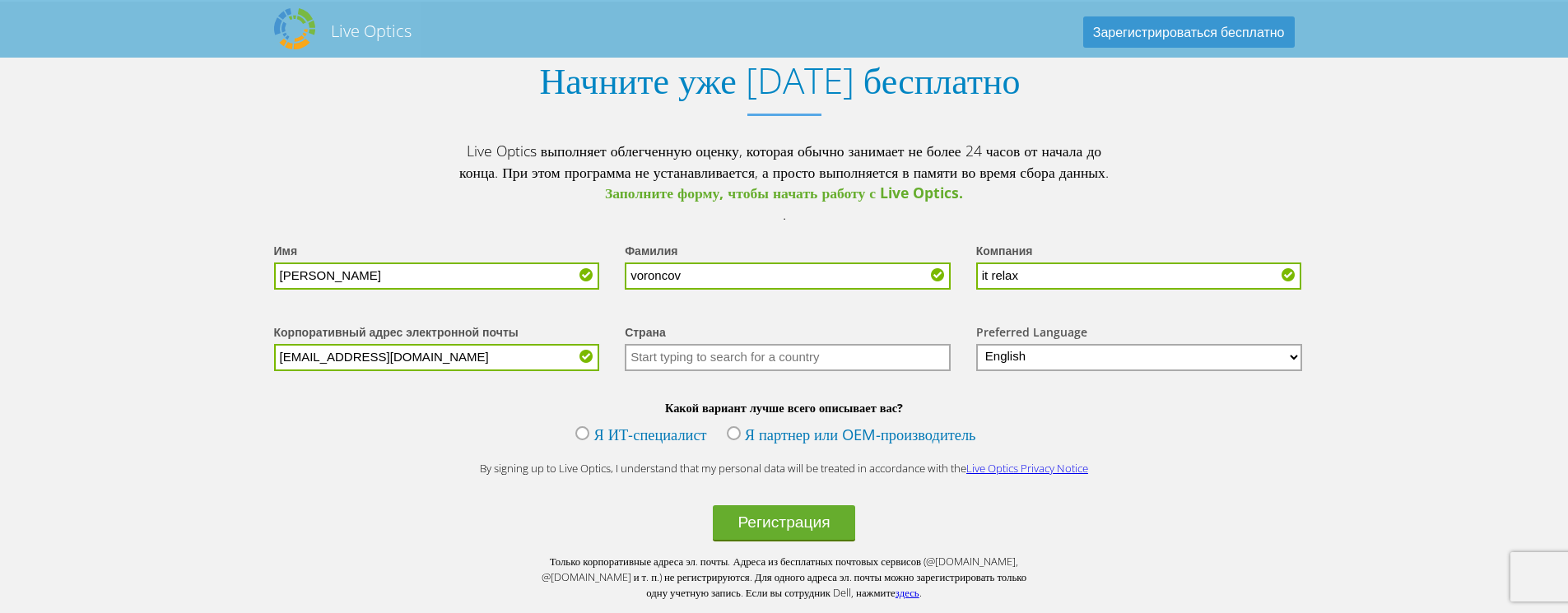
type input "[EMAIL_ADDRESS][DOMAIN_NAME]"
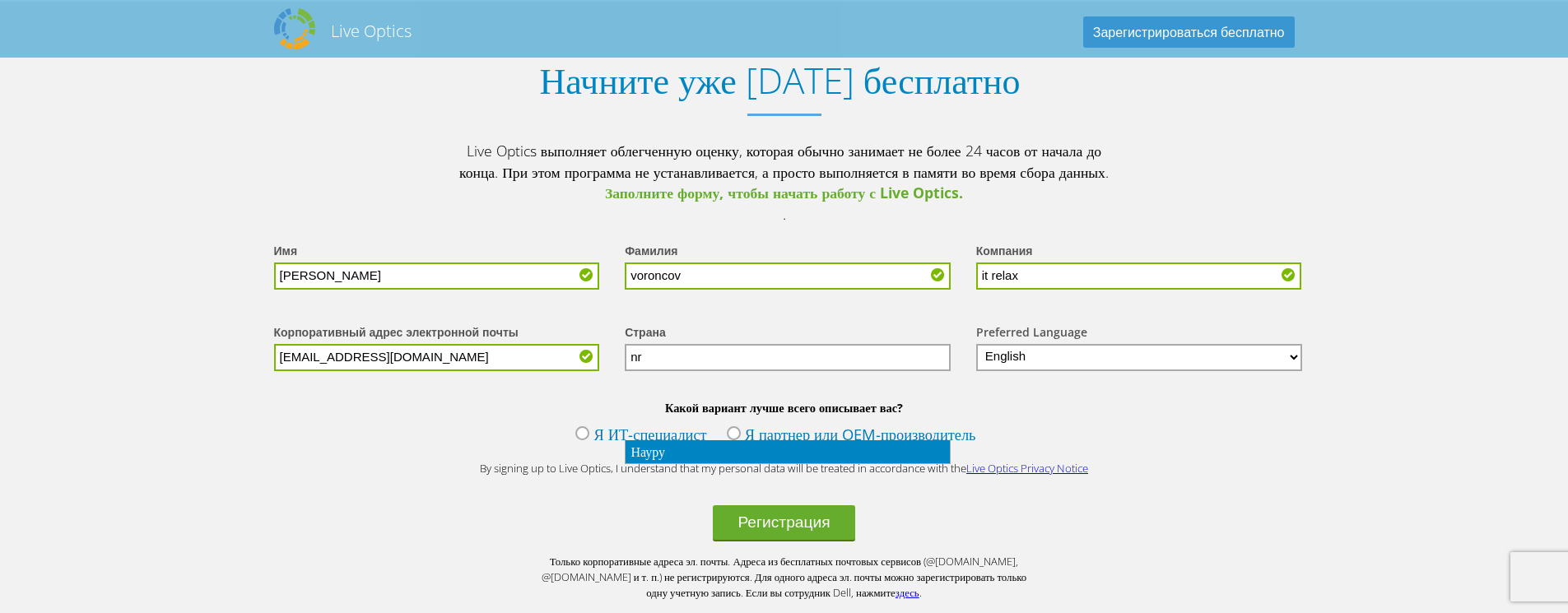
type input "n"
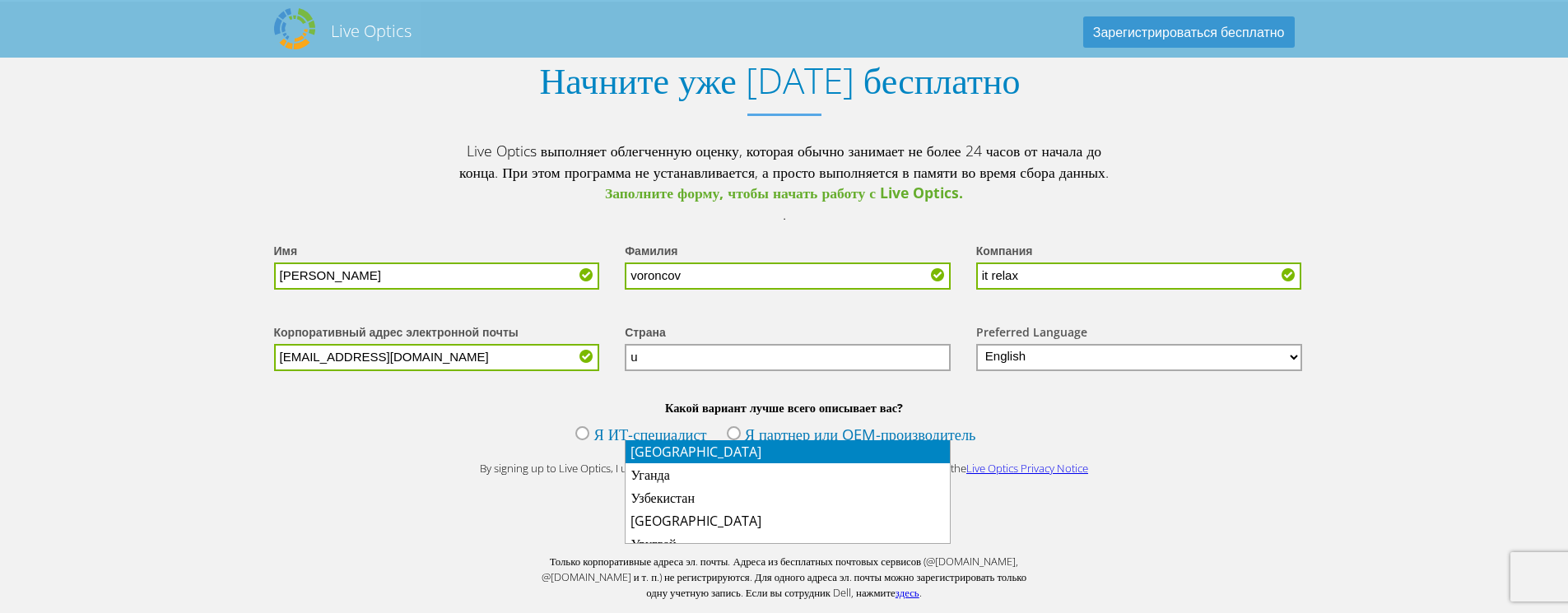
click at [666, 445] on li "[GEOGRAPHIC_DATA]" at bounding box center [788, 452] width 324 height 23
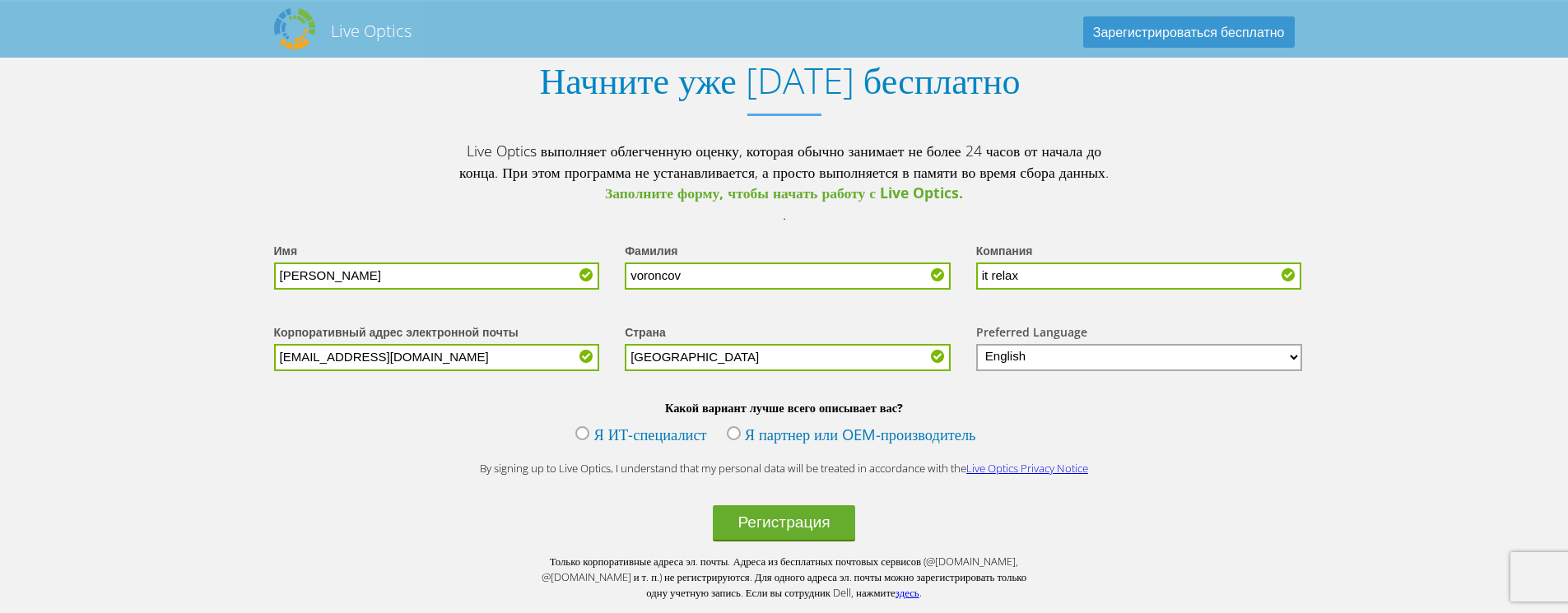
type input "[GEOGRAPHIC_DATA]"
click at [1070, 371] on select "English Deutsch Español Français Italiano Polski Português Русский 한국어 中文 日本語" at bounding box center [1139, 358] width 327 height 27
click at [591, 449] on label "Я ИТ-специалист" at bounding box center [641, 436] width 131 height 25
click at [0, 0] on input "Я ИТ-специалист" at bounding box center [0, 0] width 0 height 0
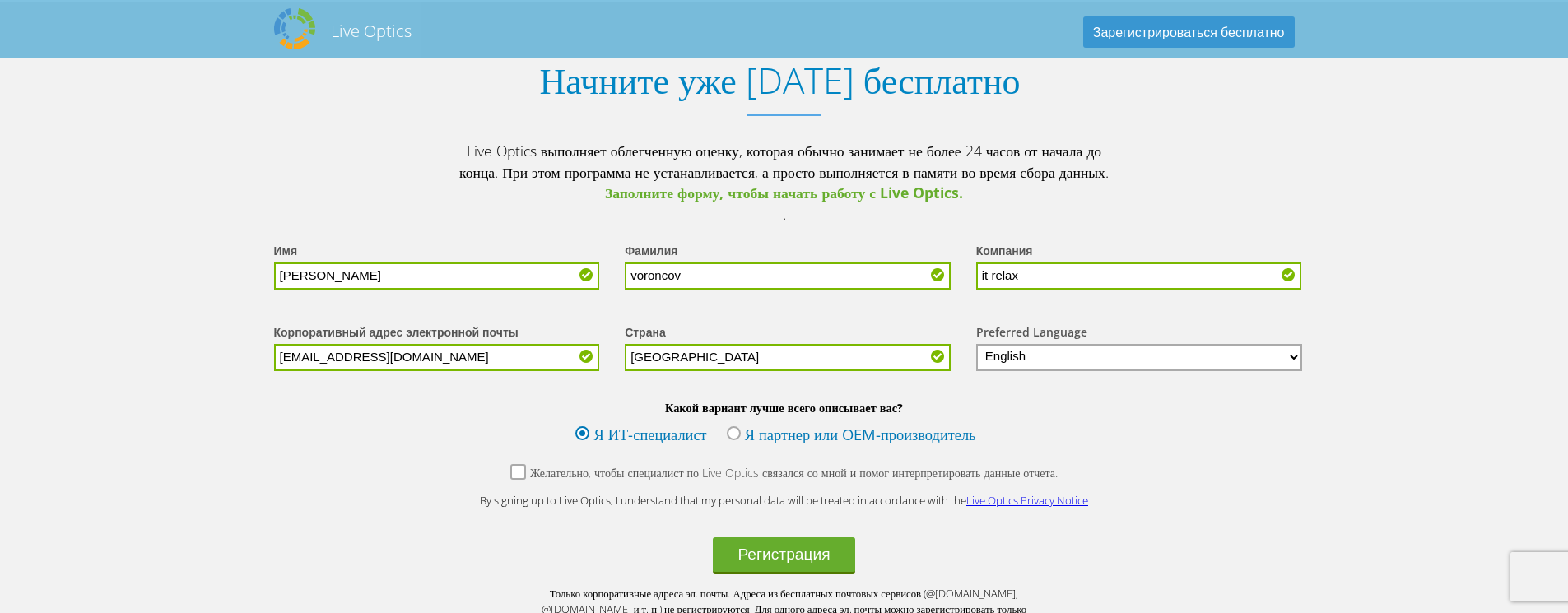
scroll to position [2348, 0]
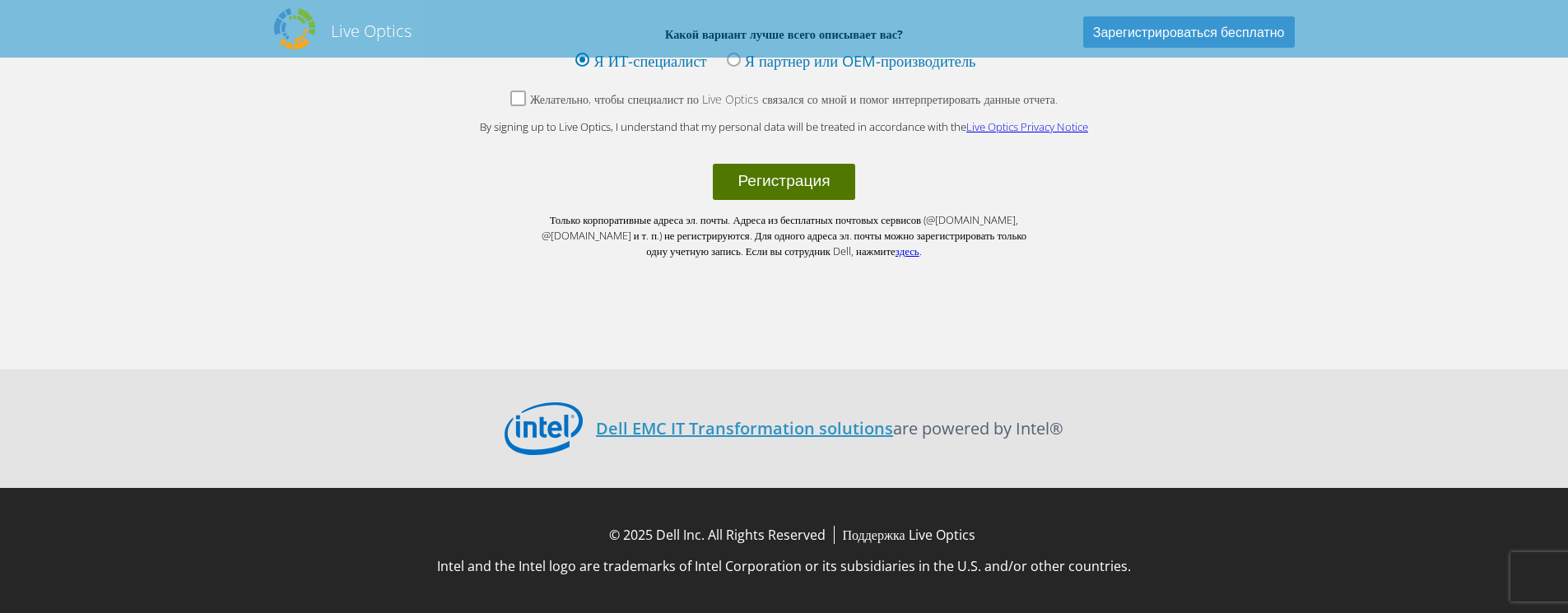
click at [753, 179] on button "Регистрация" at bounding box center [783, 182] width 142 height 36
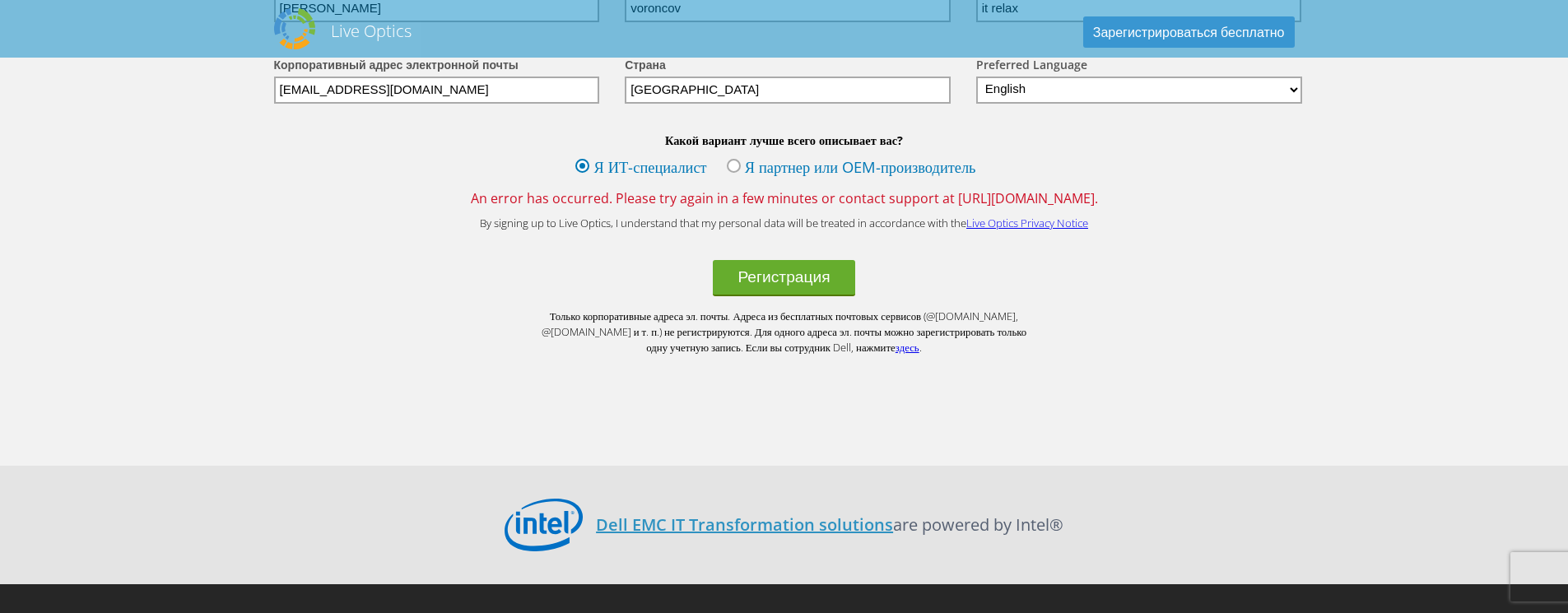
scroll to position [1926, 0]
